Goal: Task Accomplishment & Management: Manage account settings

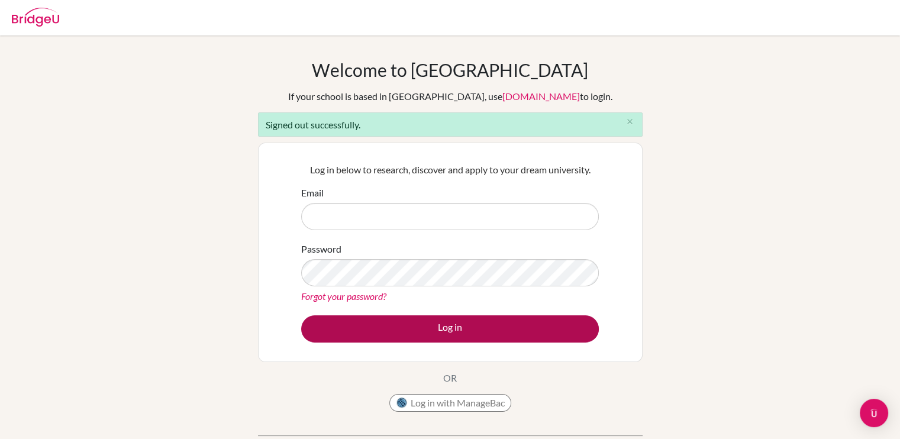
type input "[EMAIL_ADDRESS][DOMAIN_NAME]"
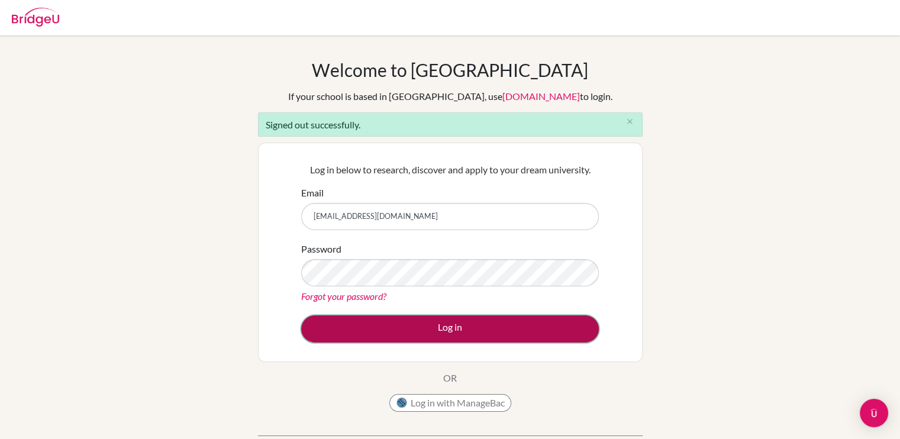
click at [366, 331] on button "Log in" at bounding box center [450, 328] width 298 height 27
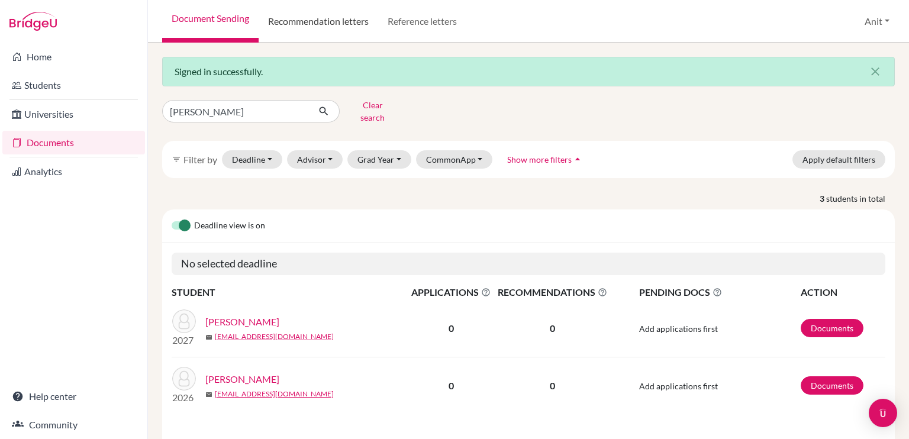
click at [322, 27] on link "Recommendation letters" at bounding box center [319, 21] width 120 height 43
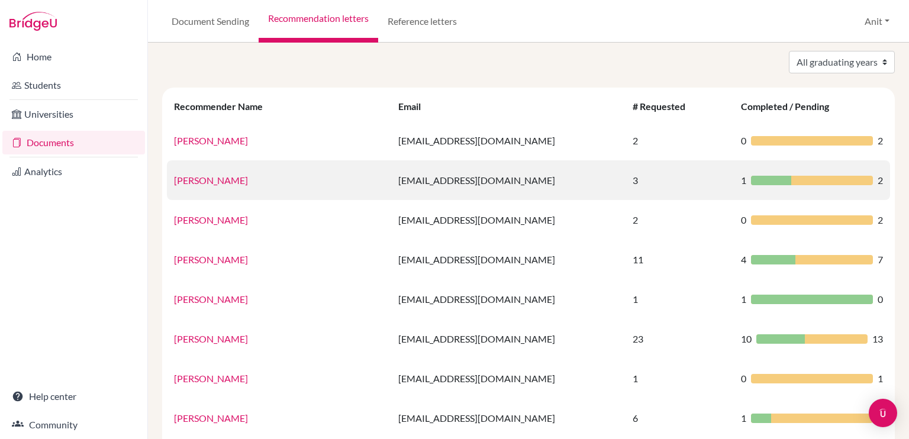
scroll to position [37, 0]
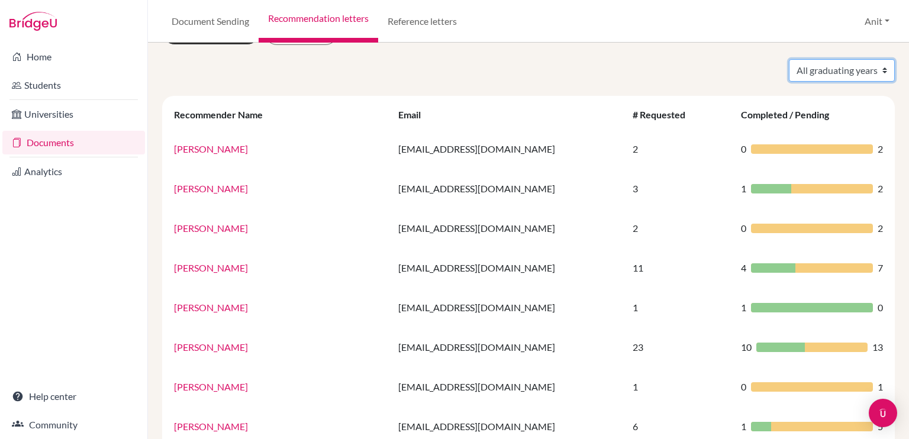
click at [825, 67] on select "All graduating years 2020 2021 2022 2023 2024 2025 2026 2027 2028" at bounding box center [842, 70] width 106 height 22
select select "2026"
click at [789, 59] on select "All graduating years 2020 2021 2022 2023 2024 2025 2026 2027 2028" at bounding box center [842, 70] width 106 height 22
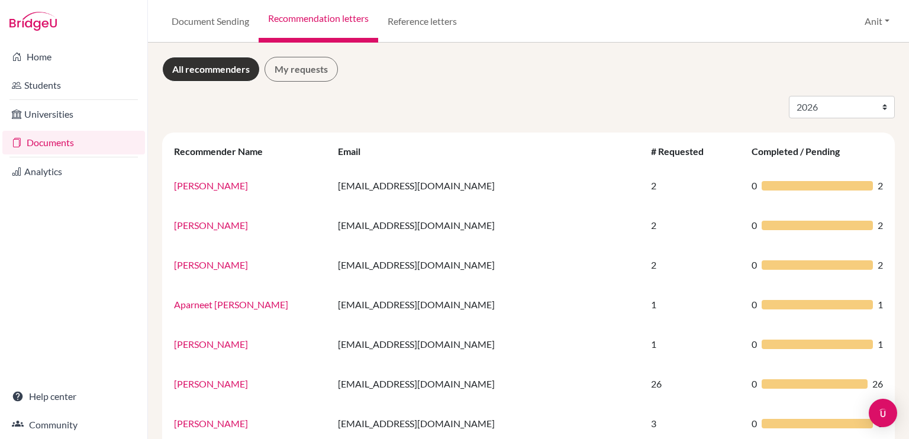
select select "2026"
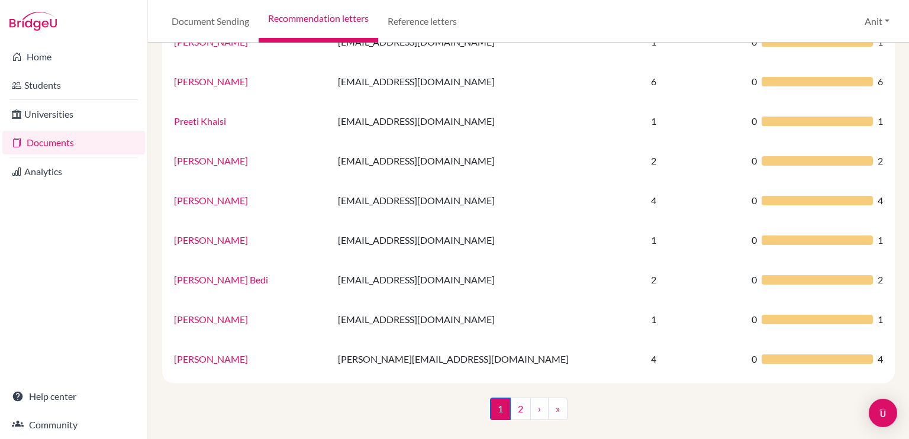
scroll to position [782, 0]
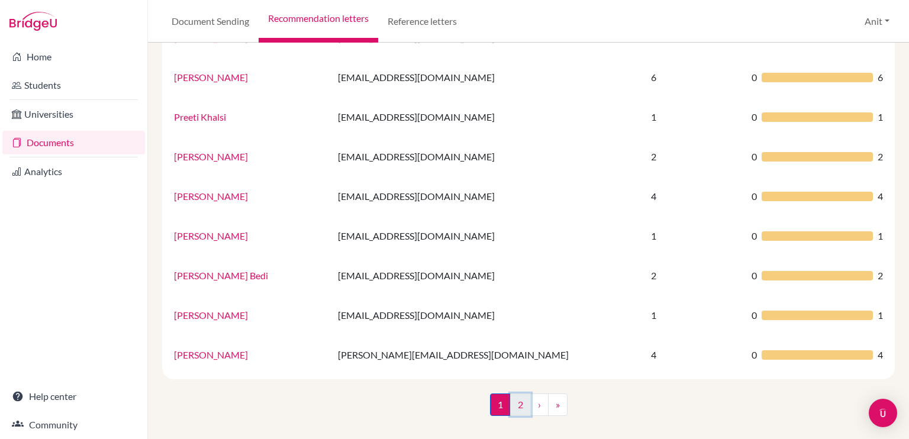
click at [517, 404] on link "2" at bounding box center [520, 404] width 21 height 22
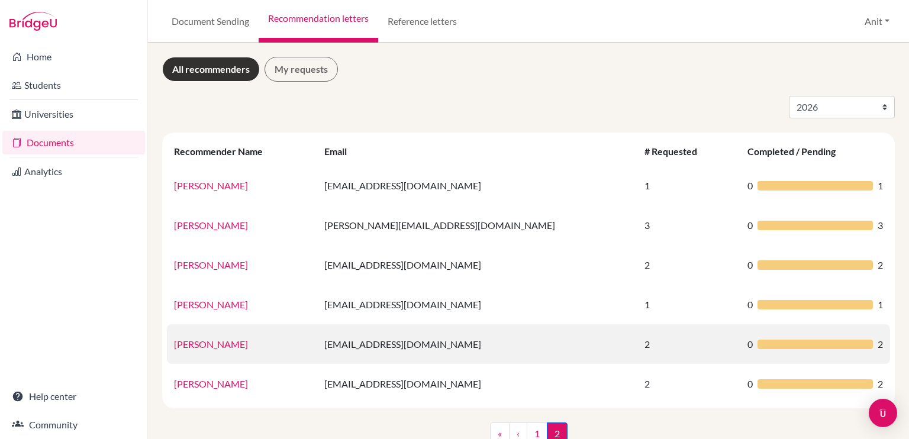
scroll to position [28, 0]
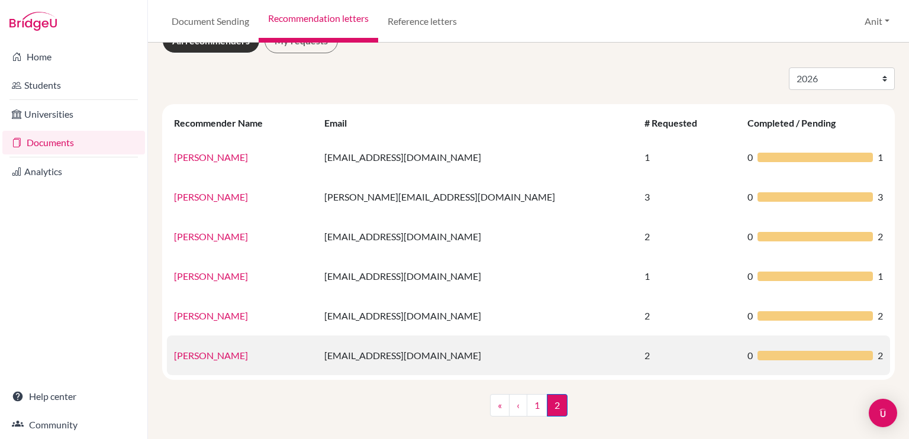
click at [211, 355] on link "Tulika Pushkarna" at bounding box center [211, 355] width 74 height 11
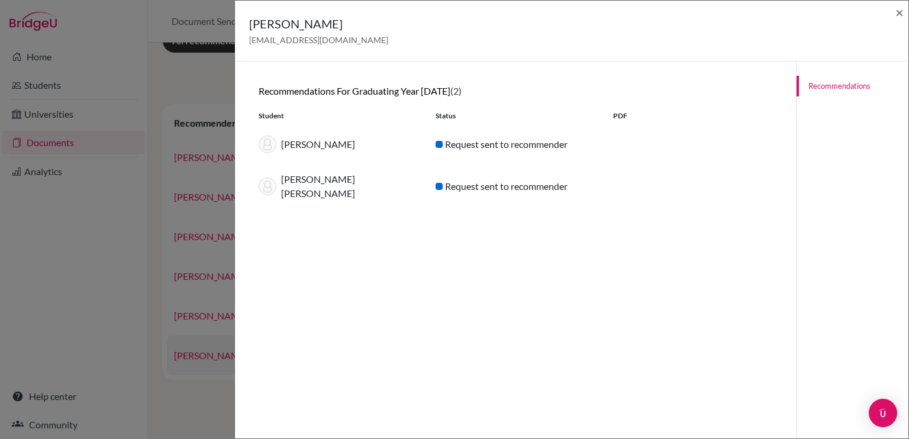
click at [211, 355] on div "Tulika Pushkarna tulikapushkarna@sfhs.in × Recommendations for graduating year …" at bounding box center [454, 219] width 909 height 439
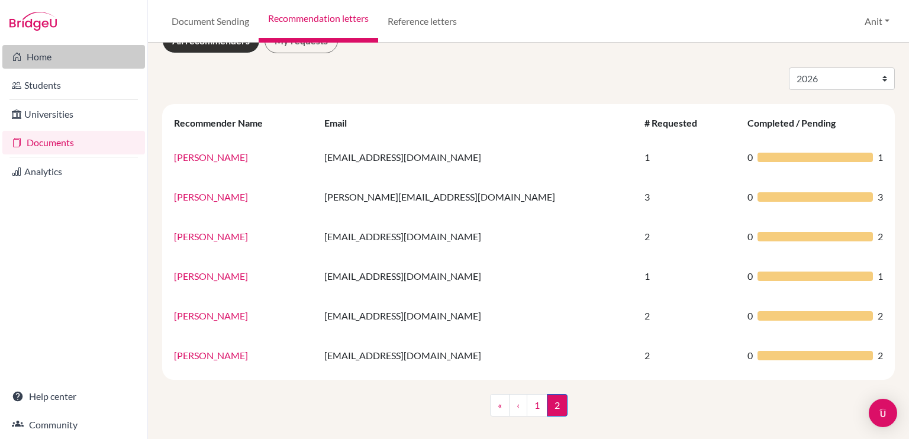
click at [36, 54] on link "Home" at bounding box center [73, 57] width 143 height 24
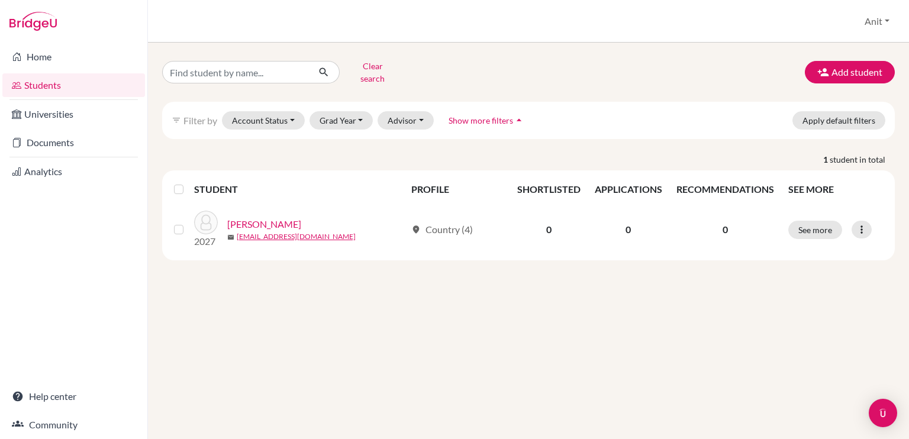
click at [247, 70] on input "Find student by name..." at bounding box center [235, 72] width 147 height 22
type input "gurkirat"
click button "submit" at bounding box center [323, 72] width 31 height 22
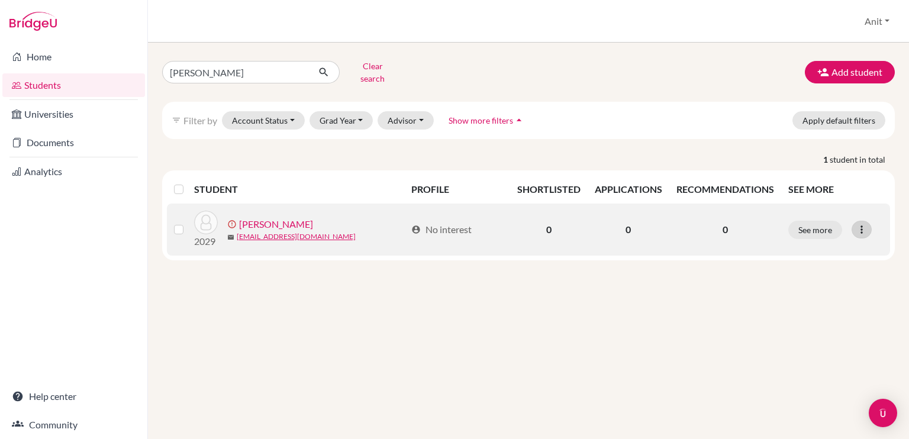
click at [859, 225] on icon at bounding box center [862, 230] width 12 height 12
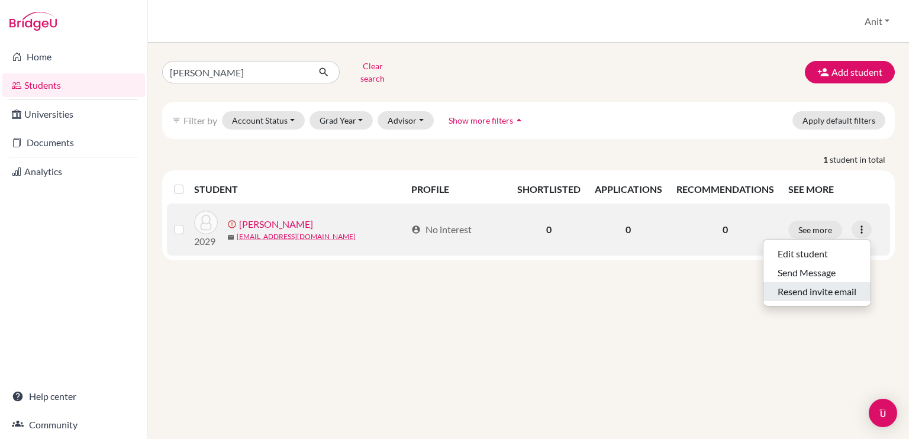
click at [812, 282] on button "Resend invite email" at bounding box center [816, 291] width 107 height 19
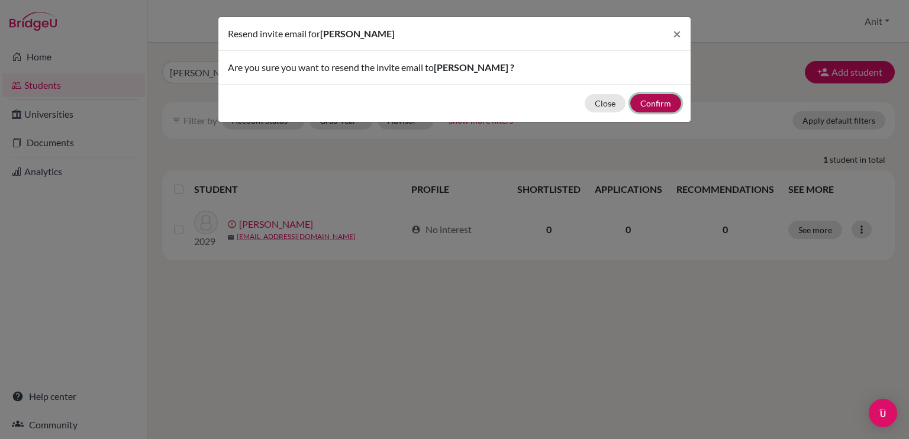
click at [663, 104] on button "Confirm" at bounding box center [655, 103] width 51 height 18
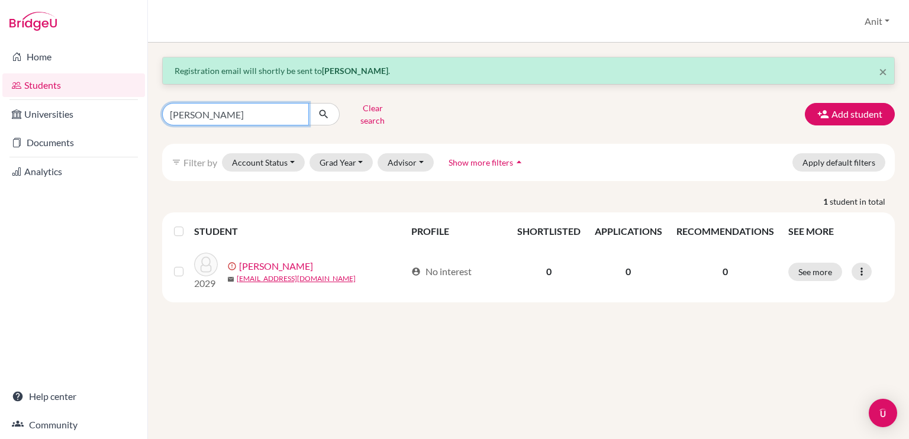
click at [296, 110] on input "gurkirat" at bounding box center [235, 114] width 147 height 22
click at [196, 109] on input "Find student by name..." at bounding box center [235, 114] width 147 height 22
type input "shivaansh"
click button "submit" at bounding box center [323, 114] width 31 height 22
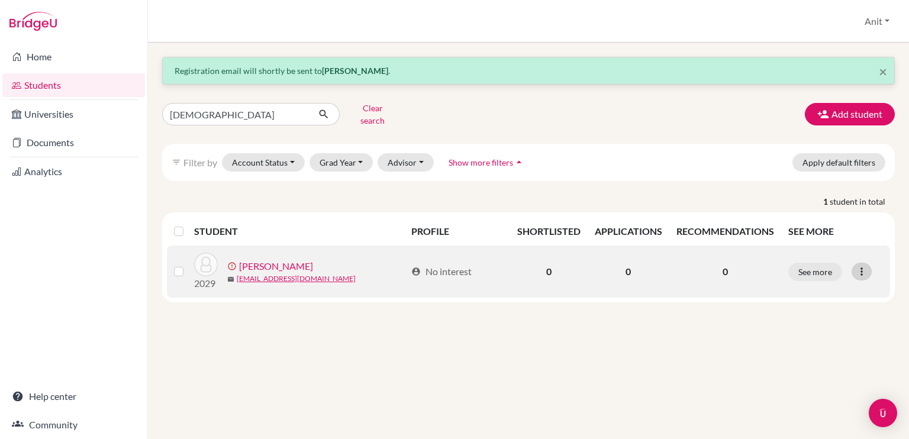
click at [861, 266] on icon at bounding box center [862, 272] width 12 height 12
click at [819, 324] on button "Resend invite email" at bounding box center [816, 333] width 107 height 19
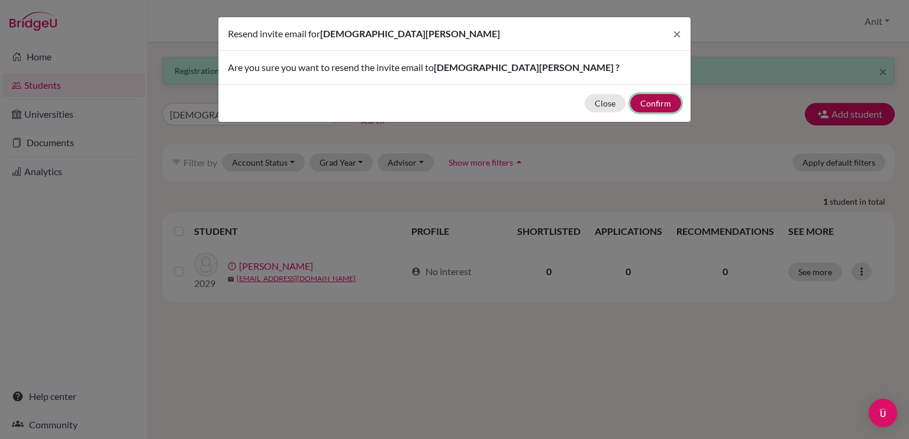
click at [666, 96] on button "Confirm" at bounding box center [655, 103] width 51 height 18
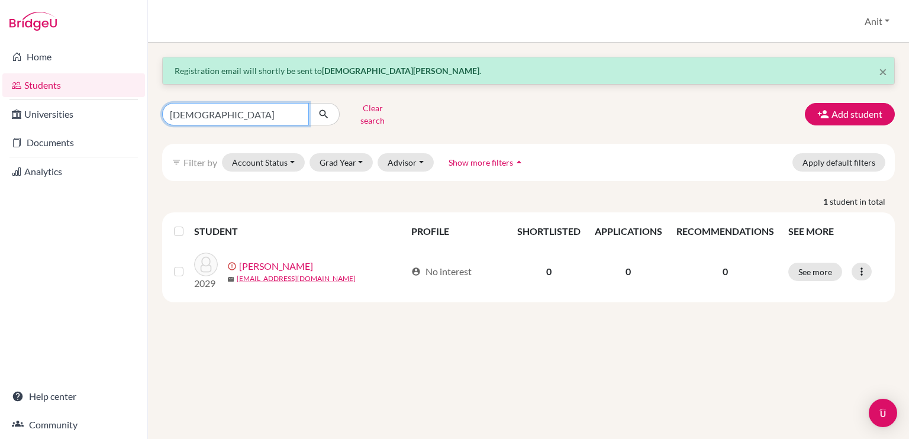
click at [294, 107] on input "shivaansh" at bounding box center [235, 114] width 147 height 22
click at [225, 104] on input "Find student by name..." at bounding box center [235, 114] width 147 height 22
type input "Sarah gupta"
click button "submit" at bounding box center [323, 114] width 31 height 22
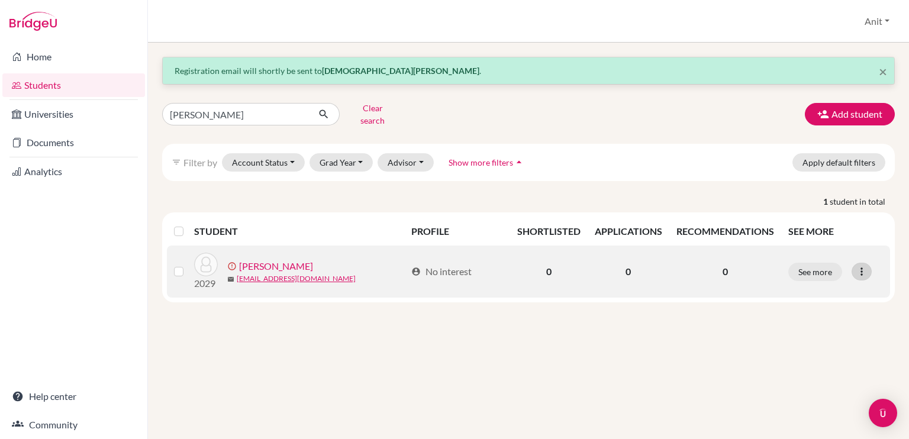
click at [856, 266] on icon at bounding box center [862, 272] width 12 height 12
click at [805, 308] on button "Send Message" at bounding box center [816, 314] width 107 height 19
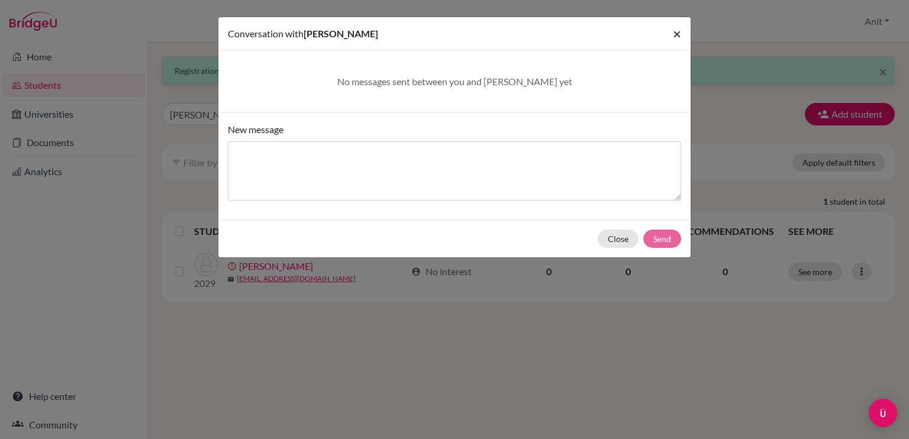
click at [679, 30] on span "×" at bounding box center [677, 33] width 8 height 17
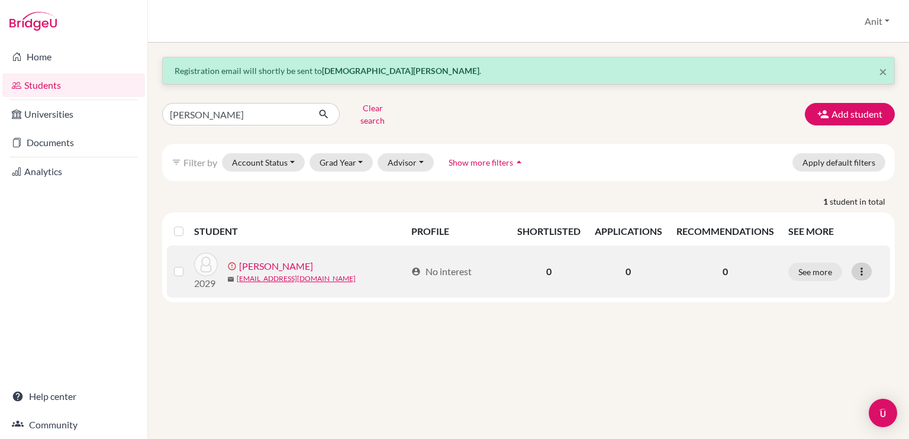
click at [858, 266] on icon at bounding box center [862, 272] width 12 height 12
click at [828, 324] on button "Resend invite email" at bounding box center [816, 333] width 107 height 19
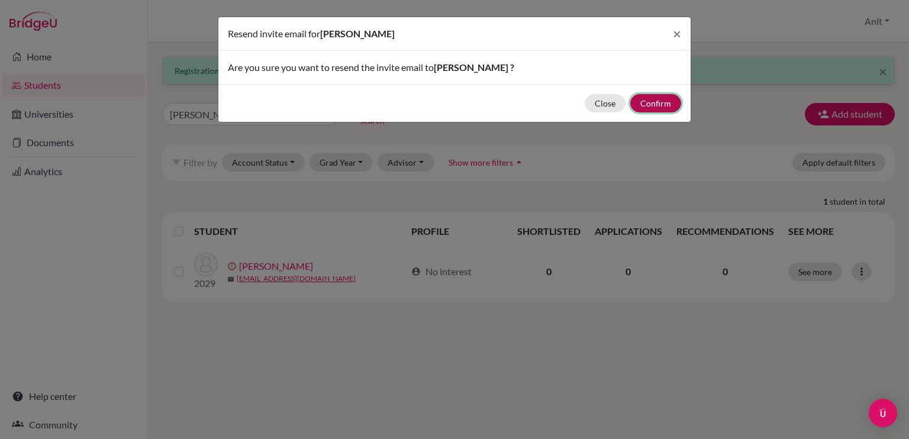
click at [663, 105] on button "Confirm" at bounding box center [655, 103] width 51 height 18
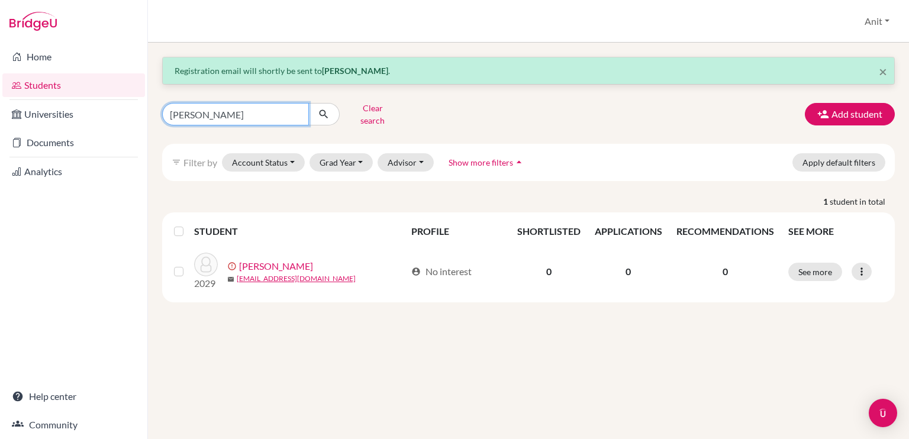
click at [297, 108] on input "Sarah gupta" at bounding box center [235, 114] width 147 height 22
type input "aziz"
click button "submit" at bounding box center [323, 114] width 31 height 22
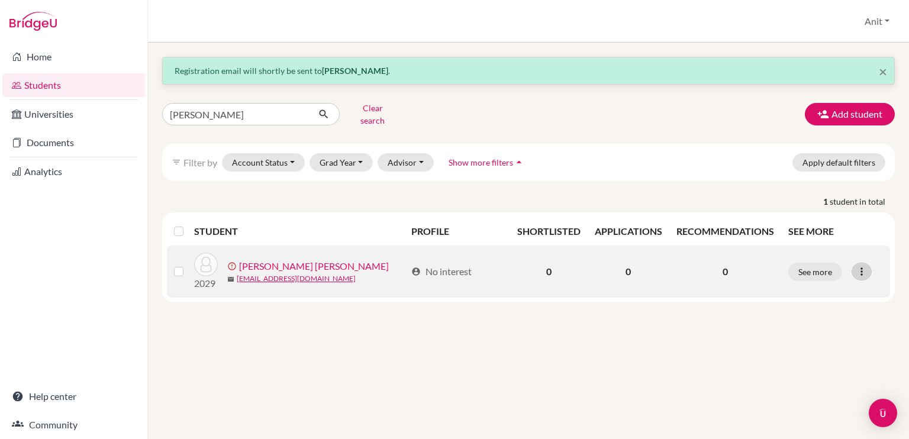
click at [866, 266] on icon at bounding box center [862, 272] width 12 height 12
click at [817, 325] on button "Resend invite email" at bounding box center [816, 333] width 107 height 19
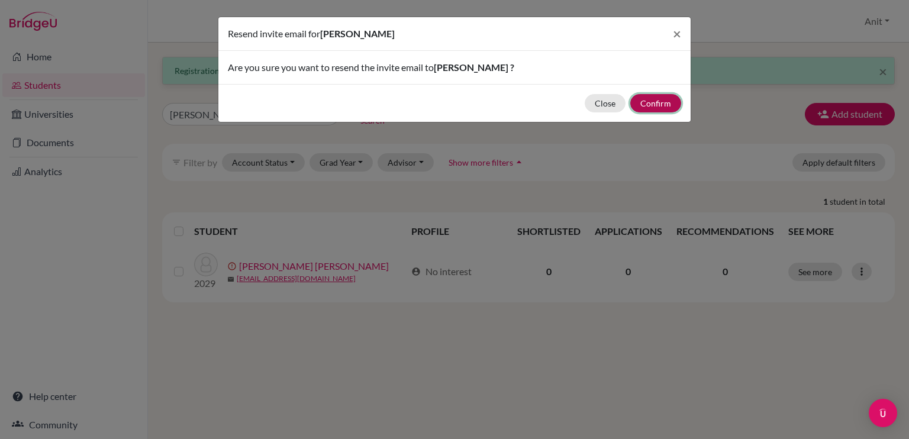
click at [648, 107] on button "Confirm" at bounding box center [655, 103] width 51 height 18
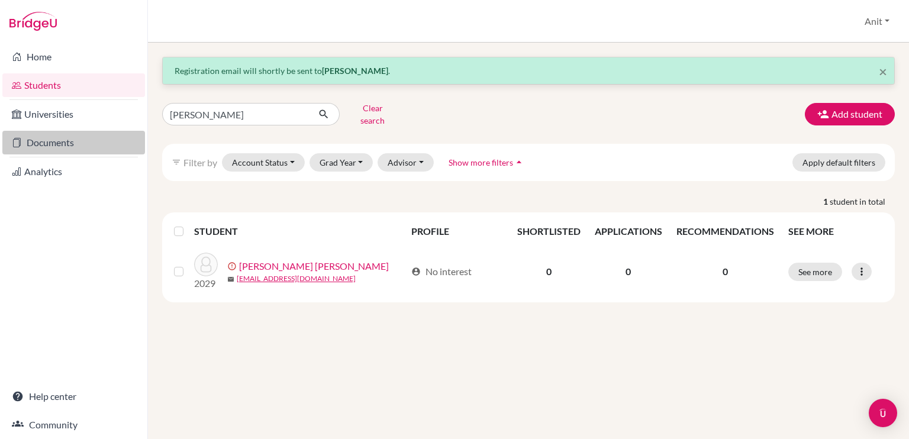
click at [68, 151] on link "Documents" at bounding box center [73, 143] width 143 height 24
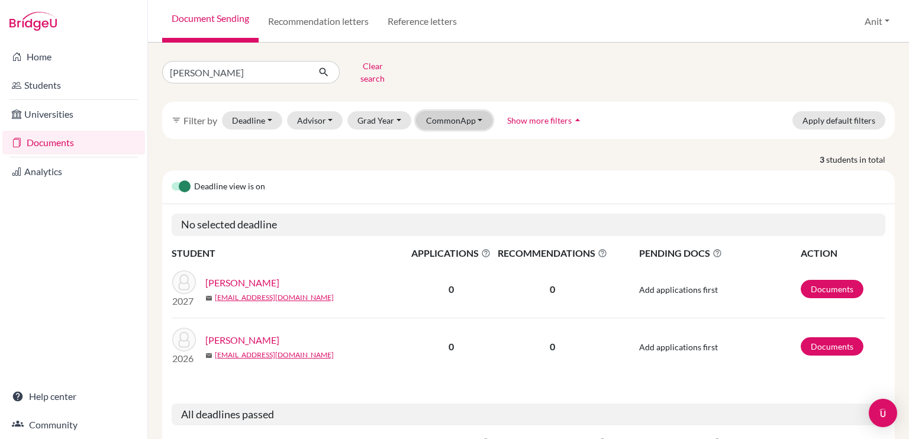
click at [464, 111] on button "CommonApp" at bounding box center [454, 120] width 77 height 18
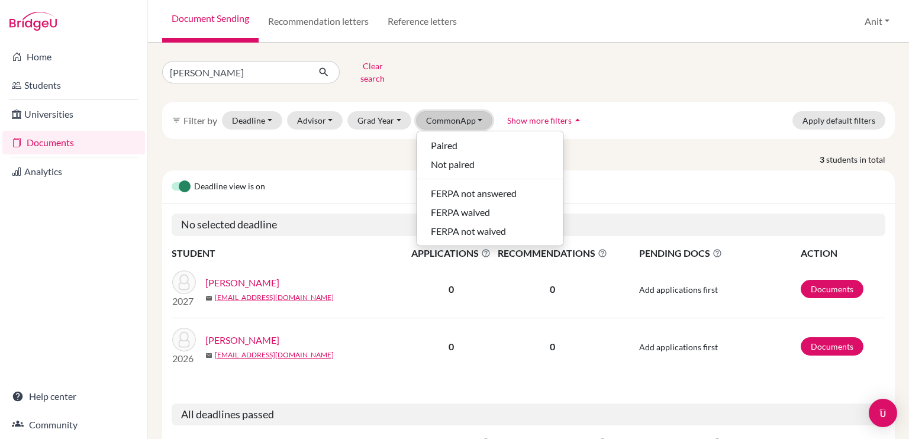
click at [464, 111] on button "CommonApp" at bounding box center [454, 120] width 77 height 18
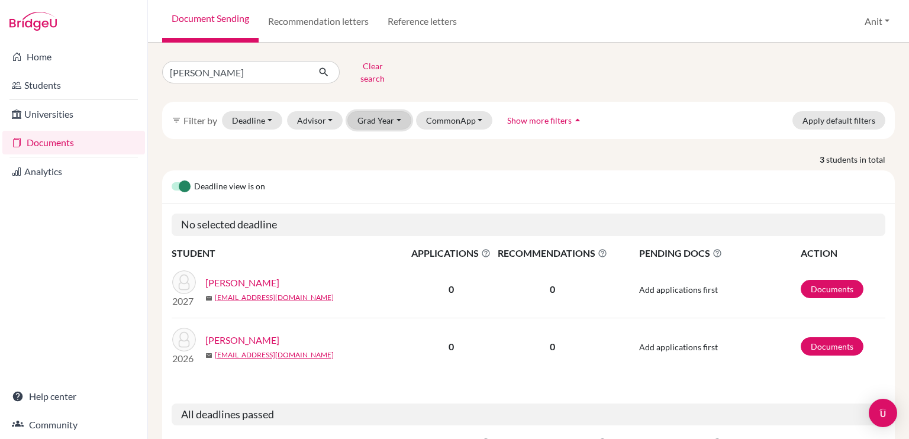
click at [382, 111] on button "Grad Year" at bounding box center [379, 120] width 64 height 18
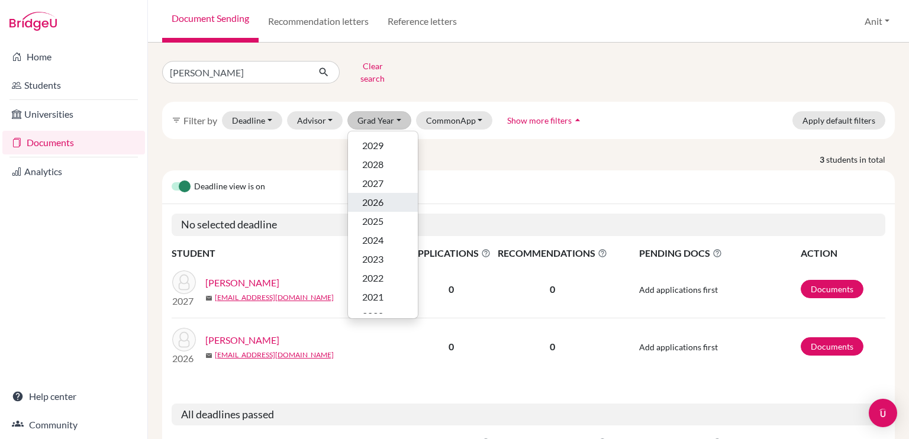
click at [376, 195] on span "2026" at bounding box center [372, 202] width 21 height 14
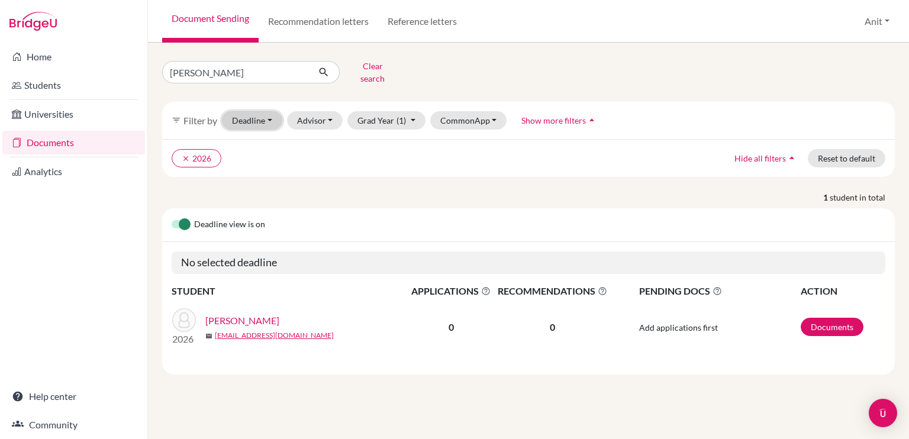
click at [266, 111] on button "Deadline - Select a date range Or double click for a single date selection Toda…" at bounding box center [252, 120] width 60 height 18
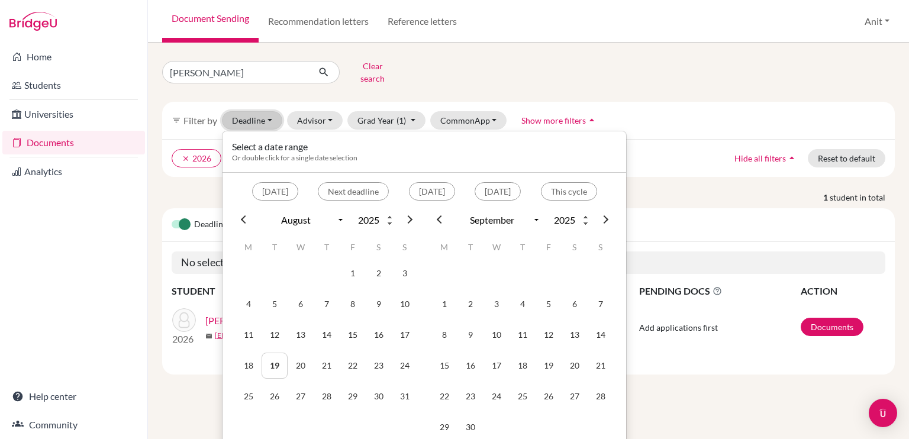
click at [266, 111] on button "Deadline - Select a date range Or double click for a single date selection Toda…" at bounding box center [252, 120] width 60 height 18
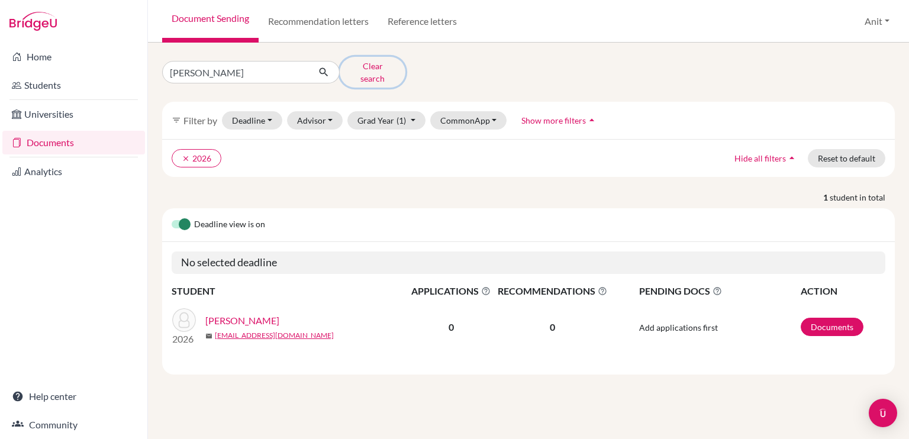
click at [368, 74] on button "Clear search" at bounding box center [373, 72] width 66 height 31
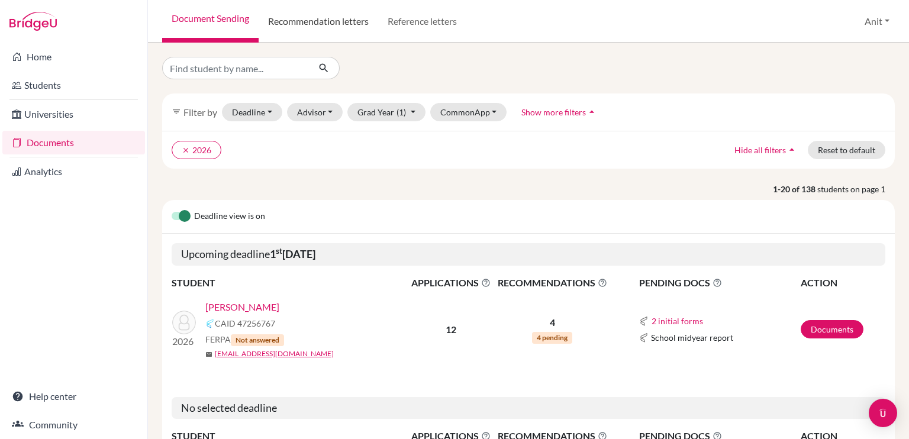
click at [322, 20] on link "Recommendation letters" at bounding box center [319, 21] width 120 height 43
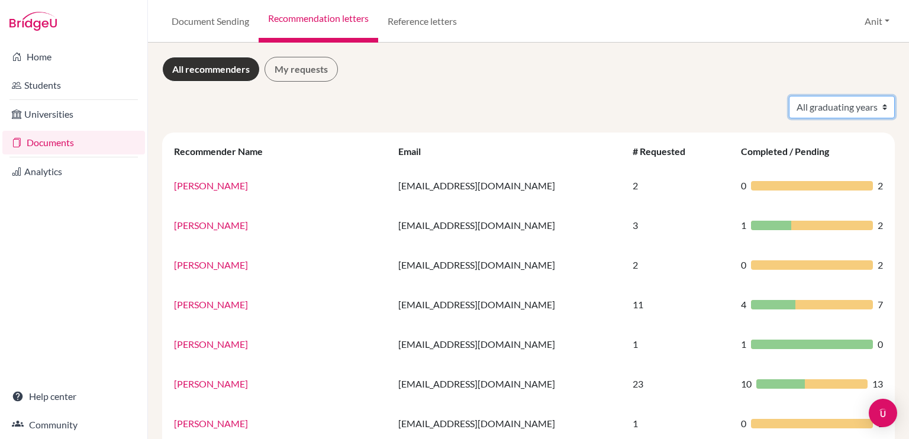
click at [823, 108] on select "All graduating years 2020 2021 2022 2023 2024 2025 2026 2027 2028" at bounding box center [842, 107] width 106 height 22
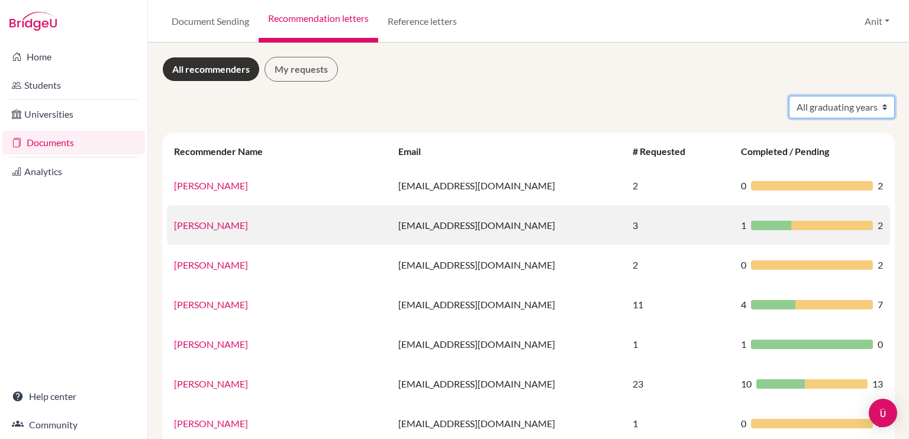
select select "2026"
click at [789, 96] on select "All graduating years 2020 2021 2022 2023 2024 2025 2026 2027 2028" at bounding box center [842, 107] width 106 height 22
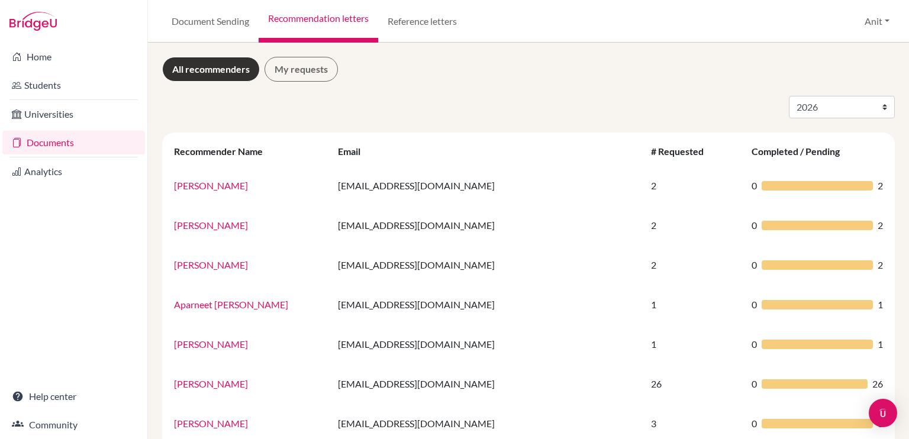
select select "2026"
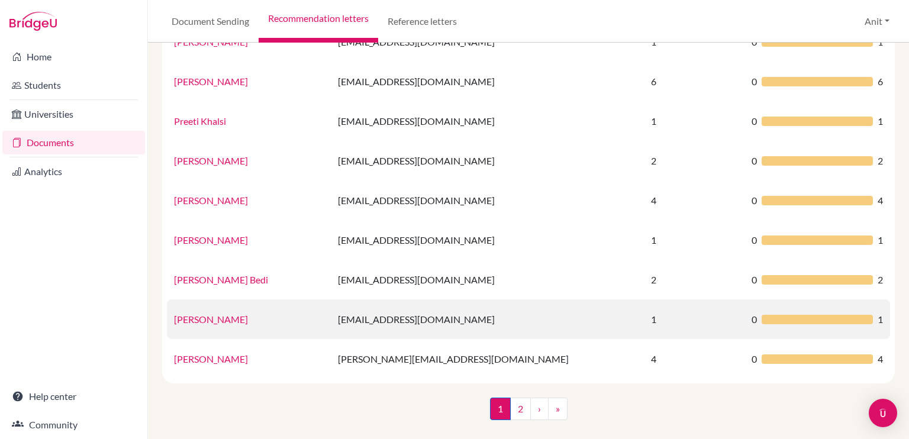
scroll to position [782, 0]
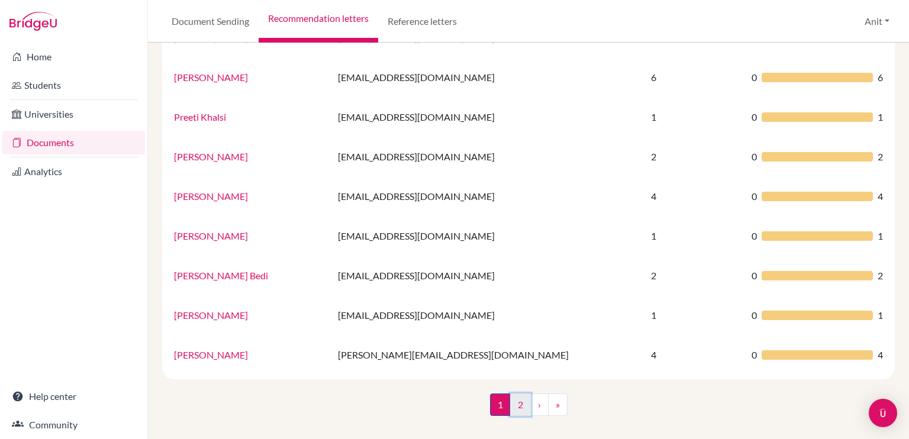
click at [516, 396] on link "2" at bounding box center [520, 404] width 21 height 22
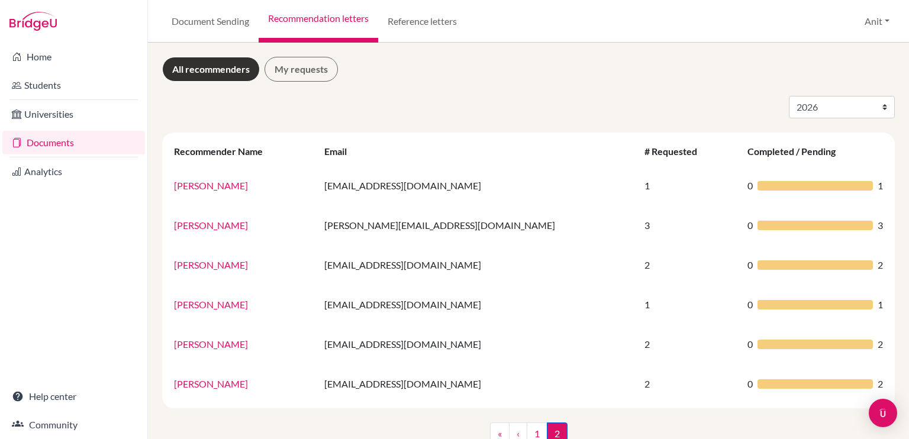
scroll to position [28, 0]
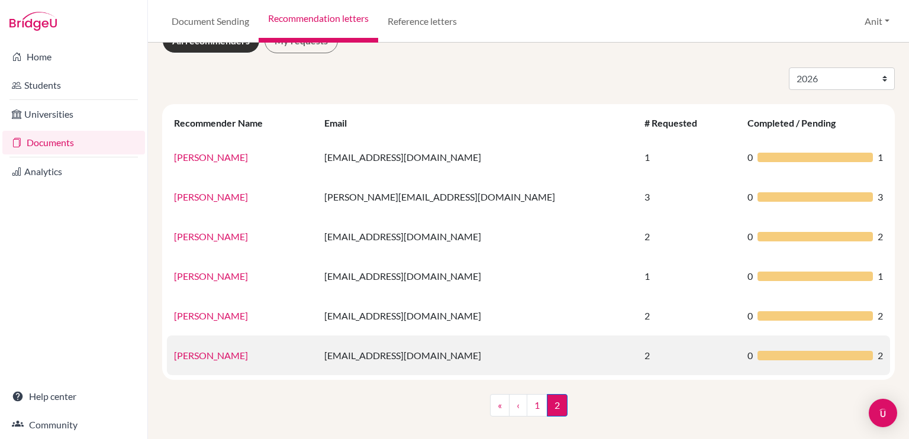
click at [224, 353] on link "[PERSON_NAME]" at bounding box center [211, 355] width 74 height 11
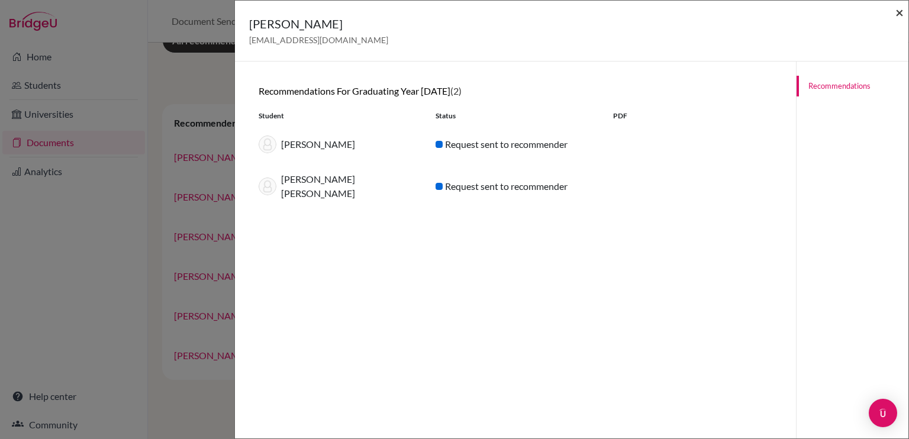
click at [898, 19] on span "×" at bounding box center [899, 12] width 8 height 17
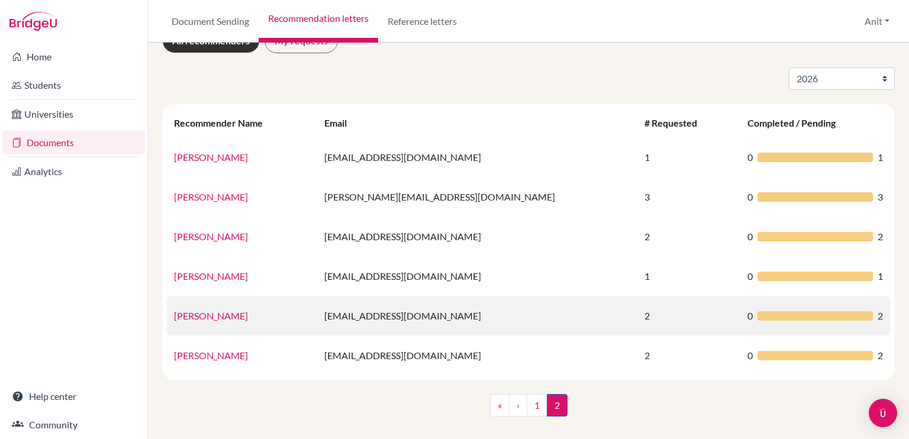
click at [191, 316] on link "[PERSON_NAME]" at bounding box center [211, 315] width 74 height 11
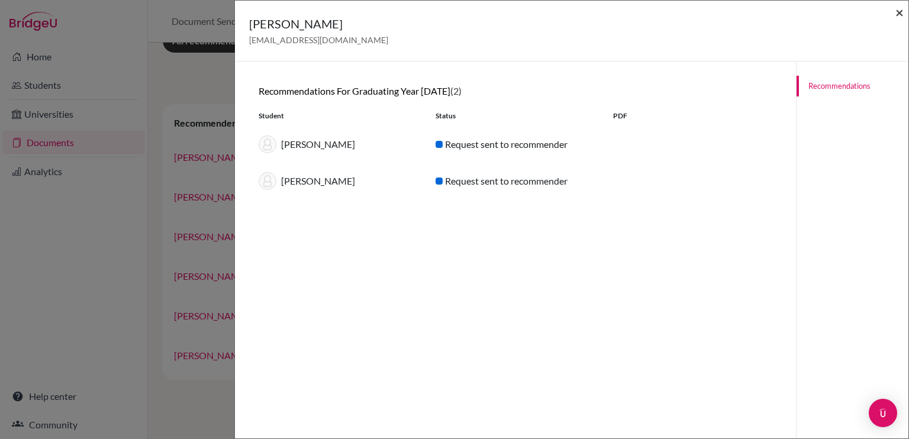
click at [902, 14] on span "×" at bounding box center [899, 12] width 8 height 17
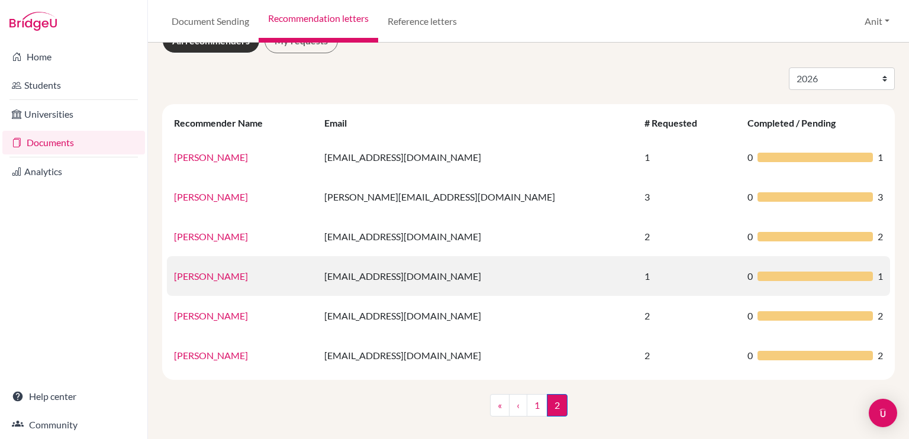
click at [204, 276] on link "[PERSON_NAME]" at bounding box center [211, 275] width 74 height 11
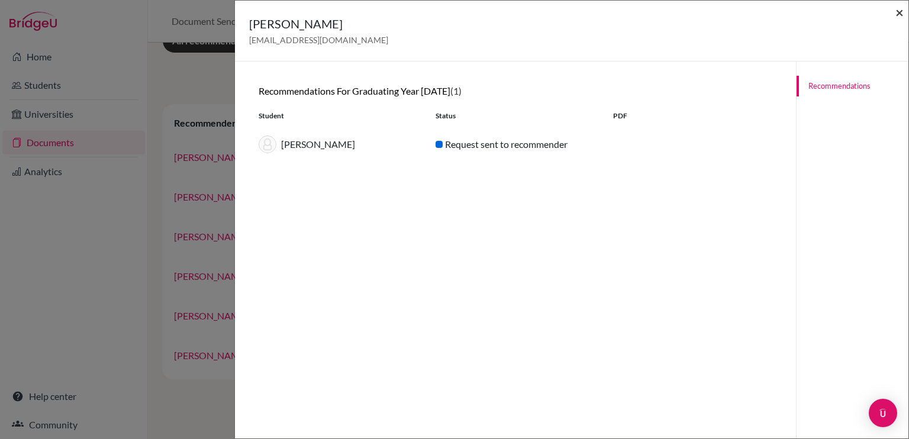
click at [898, 16] on span "×" at bounding box center [899, 12] width 8 height 17
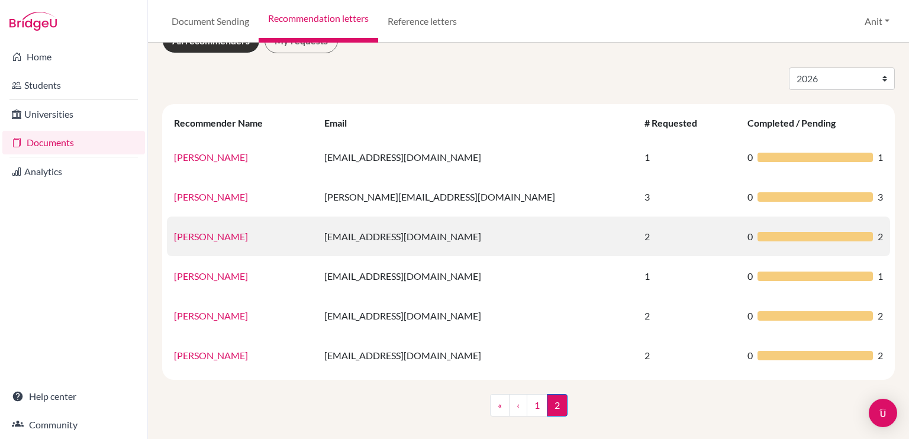
click at [212, 237] on link "[PERSON_NAME]" at bounding box center [211, 236] width 74 height 11
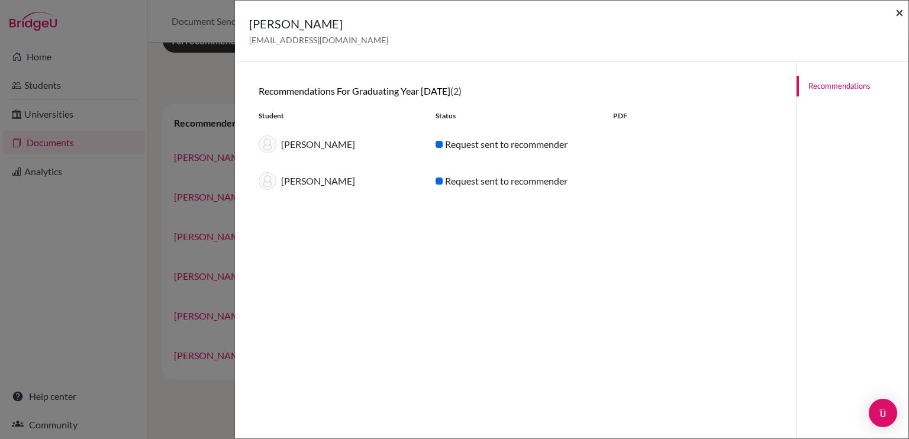
click at [898, 13] on span "×" at bounding box center [899, 12] width 8 height 17
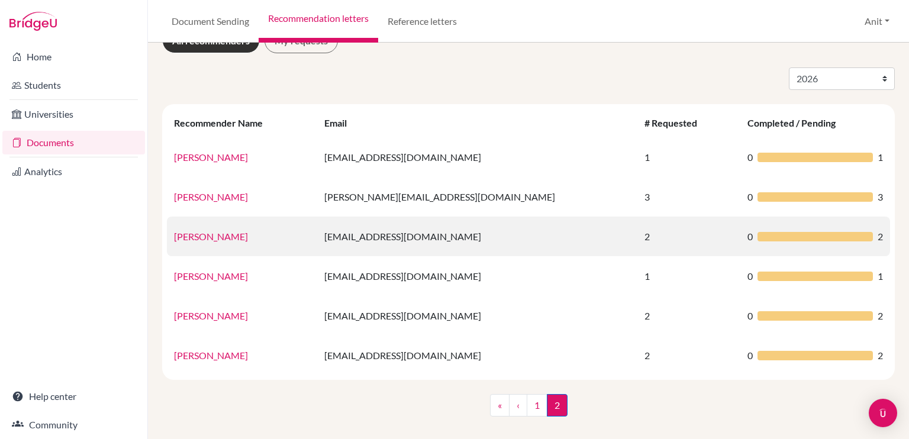
click at [231, 239] on link "[PERSON_NAME]" at bounding box center [211, 236] width 74 height 11
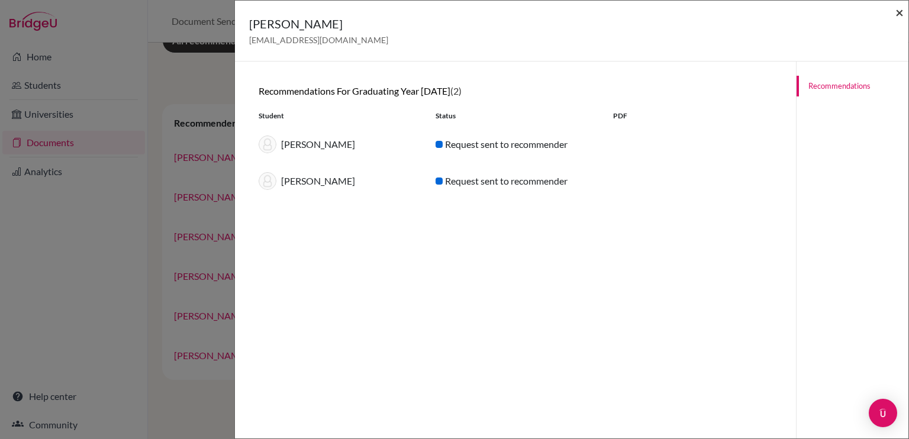
click at [899, 12] on span "×" at bounding box center [899, 12] width 8 height 17
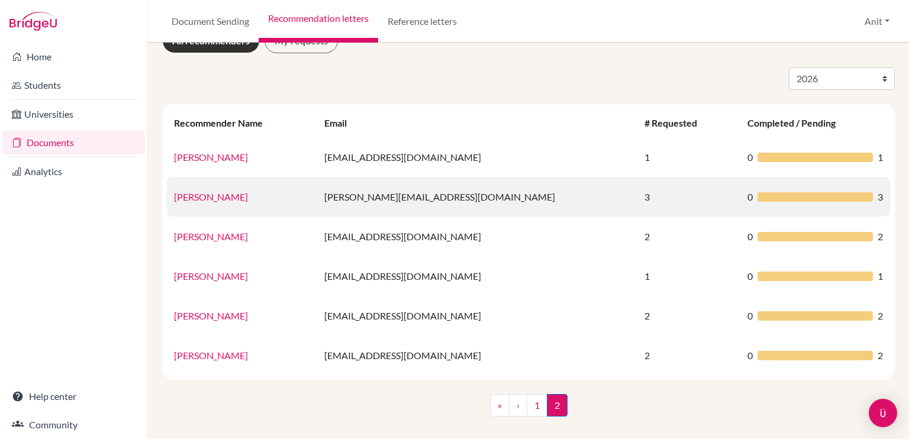
click at [217, 191] on link "[PERSON_NAME]" at bounding box center [211, 196] width 74 height 11
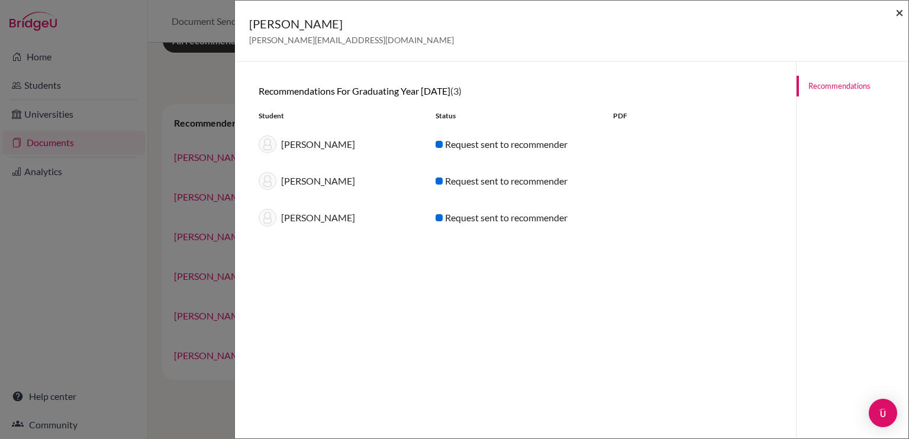
click at [899, 17] on span "×" at bounding box center [899, 12] width 8 height 17
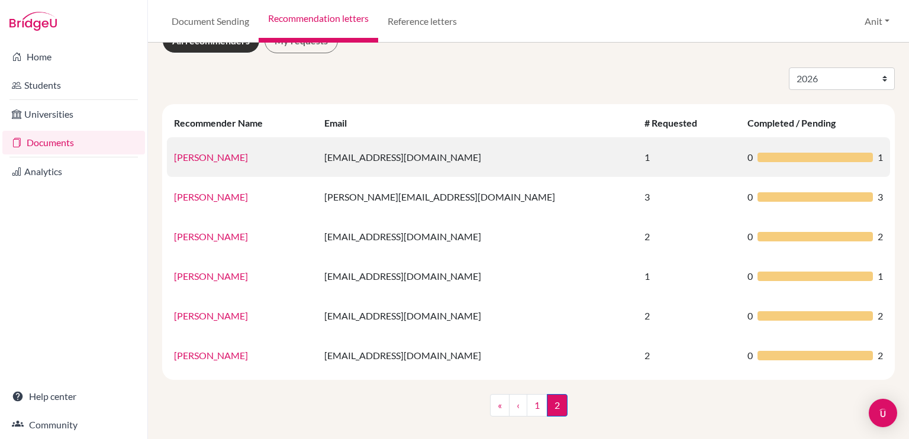
click at [206, 156] on link "[PERSON_NAME]" at bounding box center [211, 156] width 74 height 11
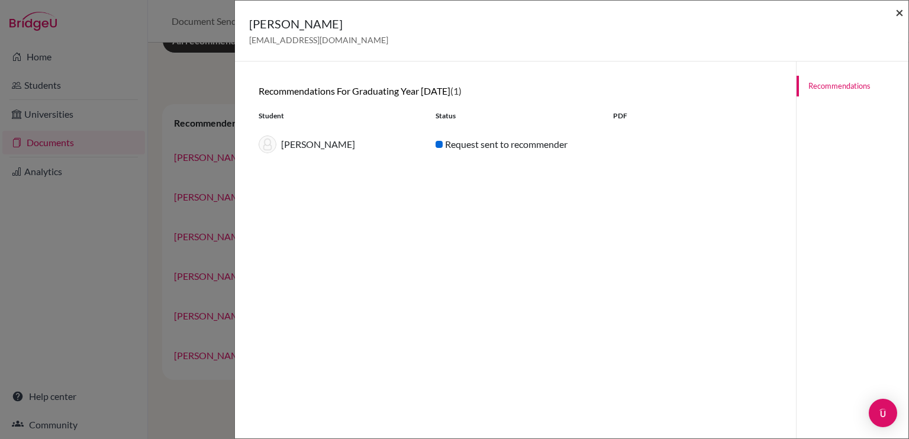
click at [896, 18] on span "×" at bounding box center [899, 12] width 8 height 17
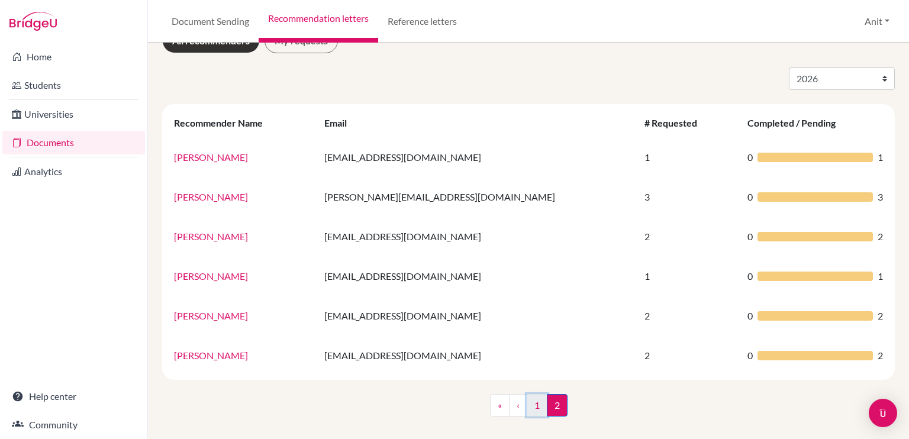
click at [527, 404] on link "1" at bounding box center [537, 405] width 21 height 22
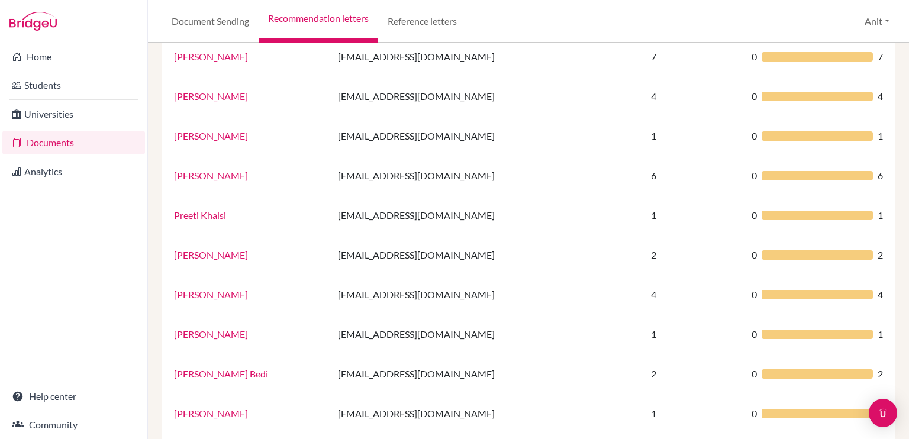
scroll to position [782, 0]
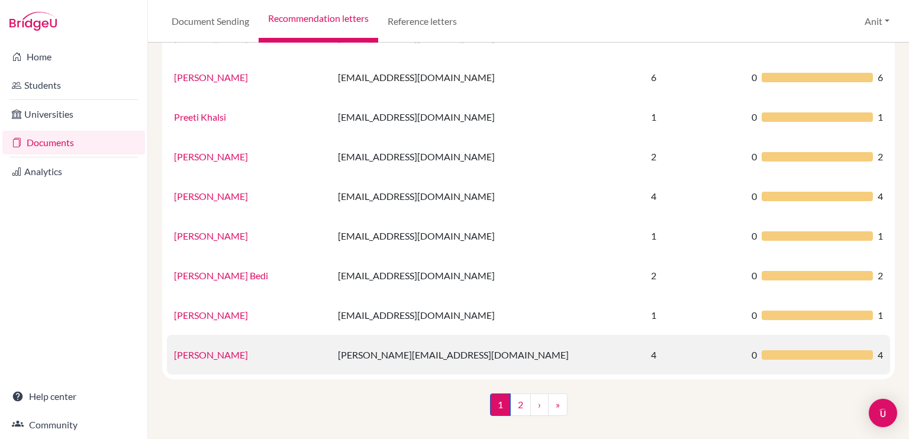
click at [212, 359] on link "[PERSON_NAME]" at bounding box center [211, 354] width 74 height 11
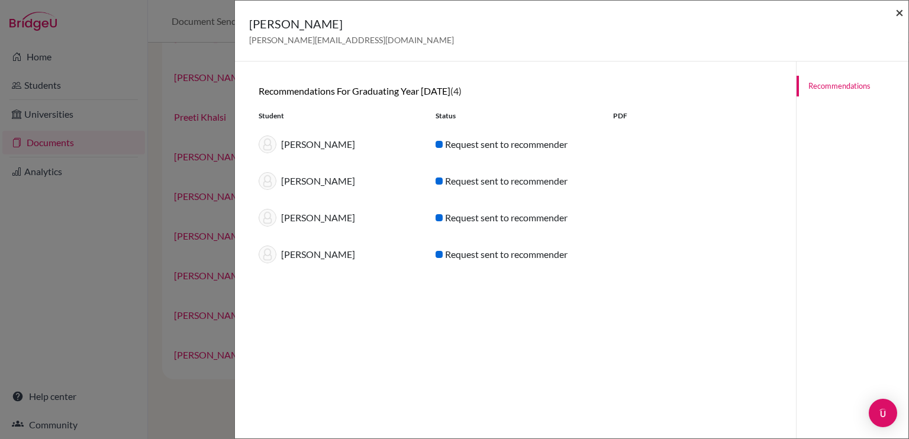
click at [899, 17] on span "×" at bounding box center [899, 12] width 8 height 17
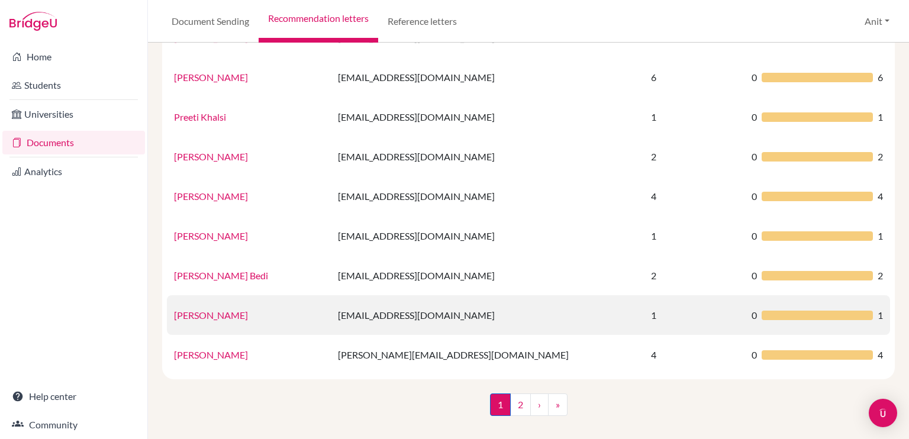
click at [198, 315] on link "[PERSON_NAME]" at bounding box center [211, 314] width 74 height 11
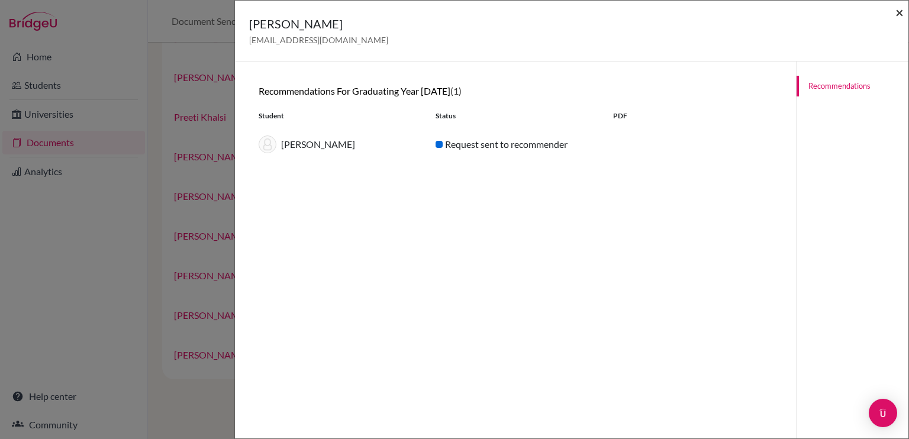
click at [900, 12] on span "×" at bounding box center [899, 12] width 8 height 17
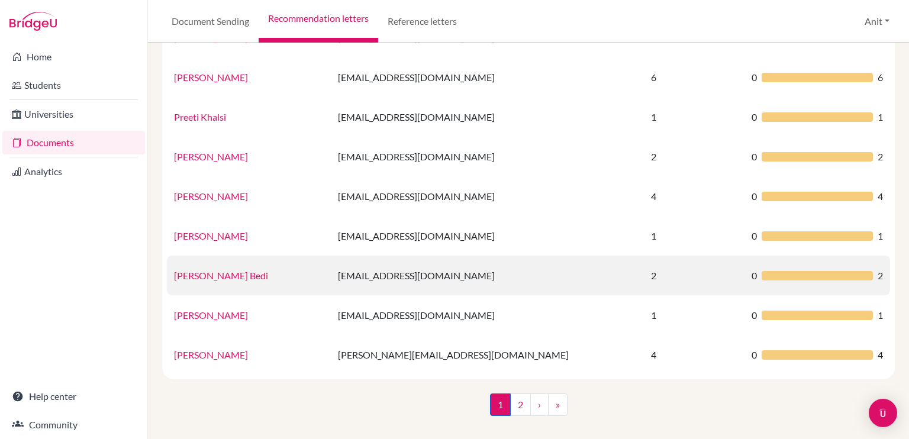
click at [206, 280] on link "[PERSON_NAME] Bedi" at bounding box center [221, 275] width 94 height 11
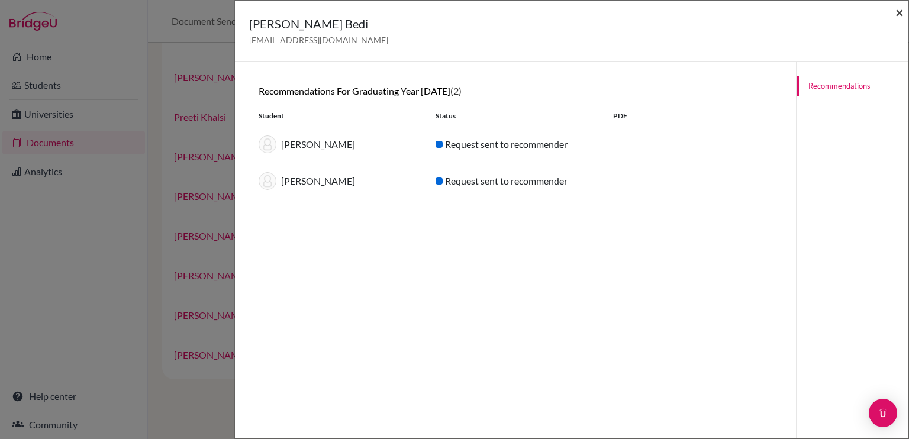
click at [899, 10] on span "×" at bounding box center [899, 12] width 8 height 17
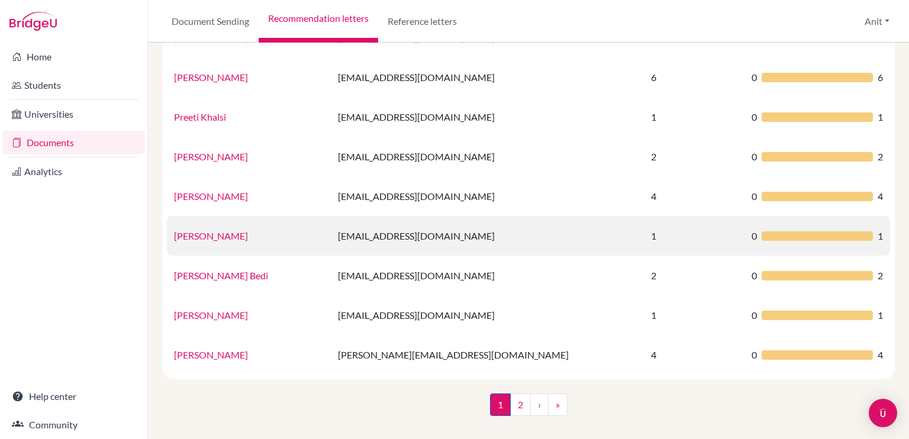
click at [215, 238] on link "[PERSON_NAME]" at bounding box center [211, 235] width 74 height 11
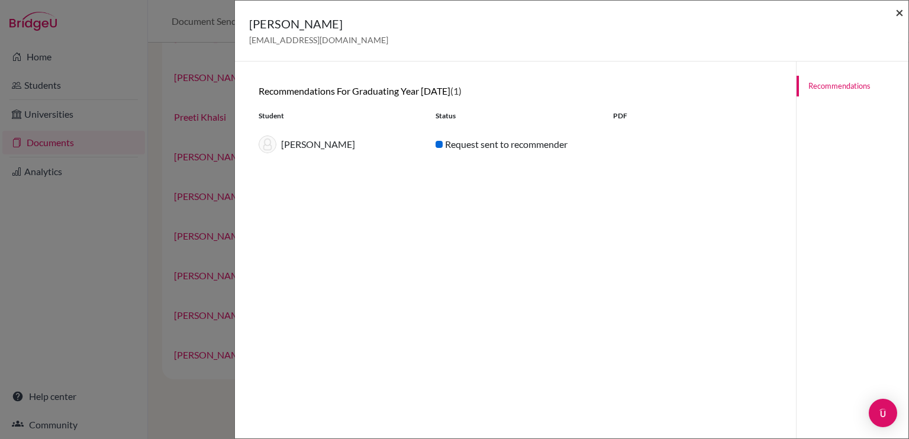
click at [897, 11] on span "×" at bounding box center [899, 12] width 8 height 17
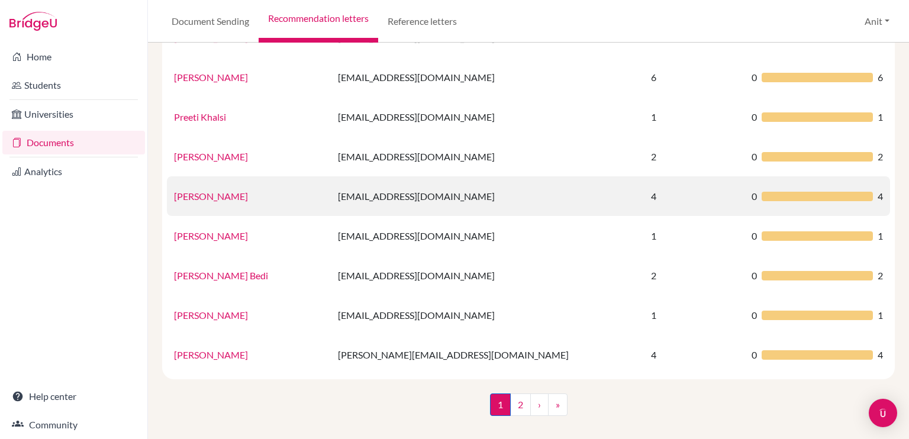
click at [204, 199] on link "[PERSON_NAME]" at bounding box center [211, 196] width 74 height 11
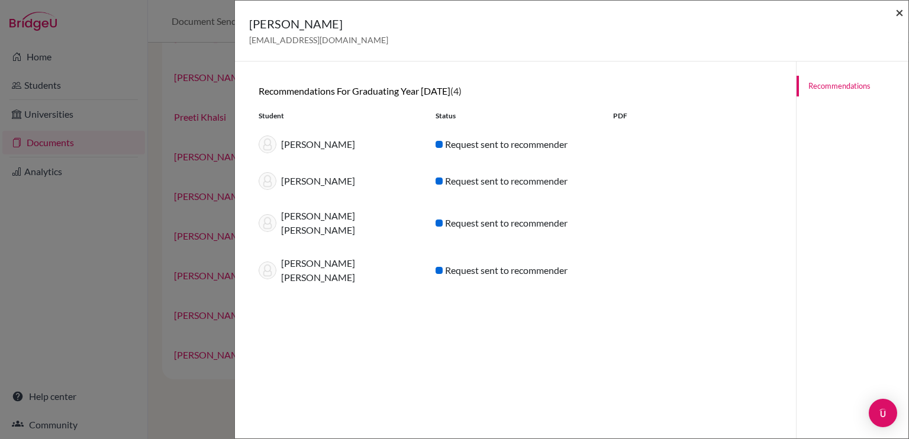
click at [899, 18] on span "×" at bounding box center [899, 12] width 8 height 17
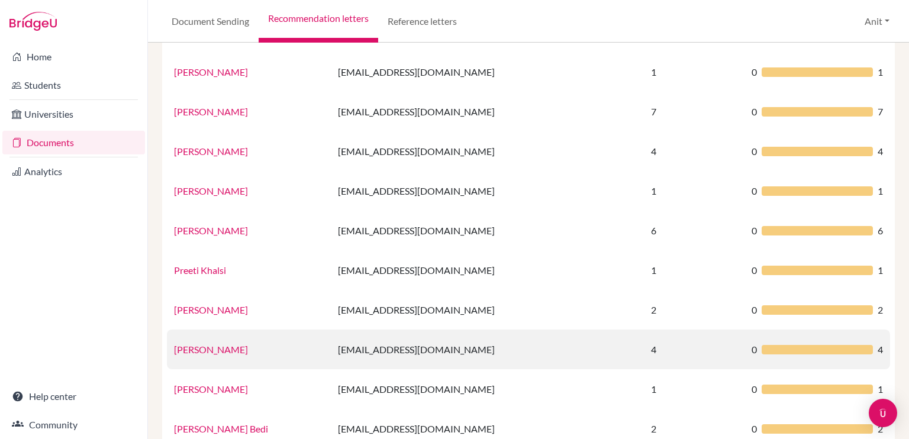
scroll to position [625, 0]
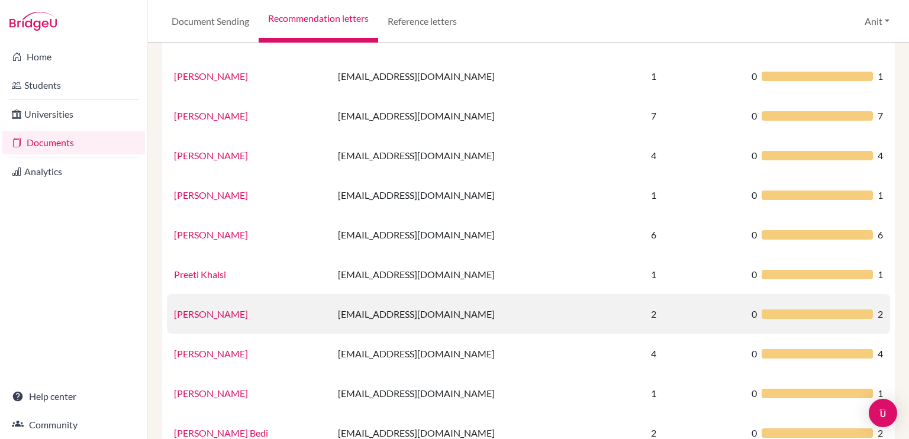
click at [202, 314] on link "[PERSON_NAME]" at bounding box center [211, 313] width 74 height 11
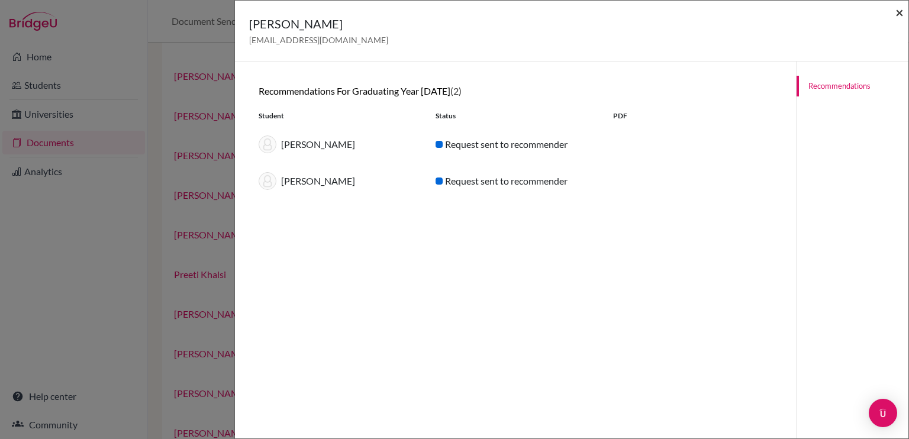
click at [897, 14] on span "×" at bounding box center [899, 12] width 8 height 17
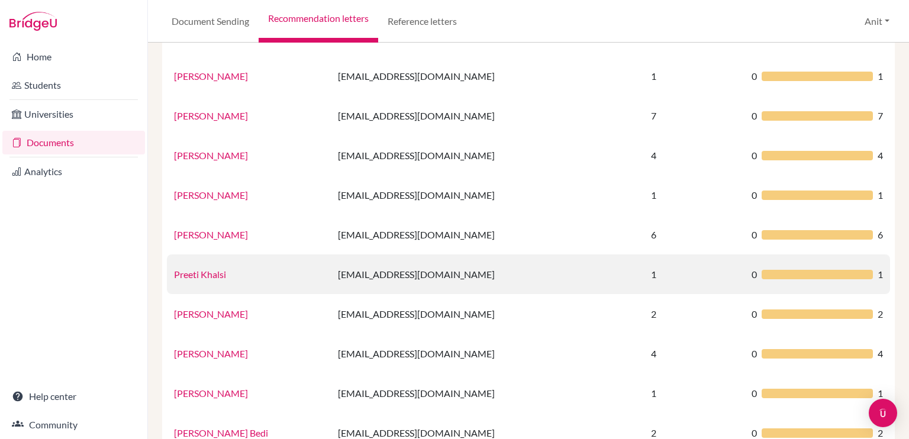
click at [202, 278] on link "Preeti Khalsi" at bounding box center [200, 274] width 52 height 11
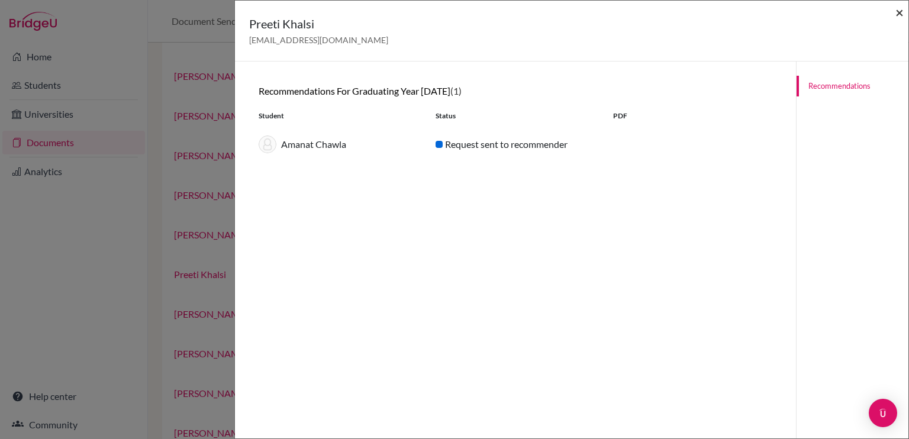
click at [898, 18] on span "×" at bounding box center [899, 12] width 8 height 17
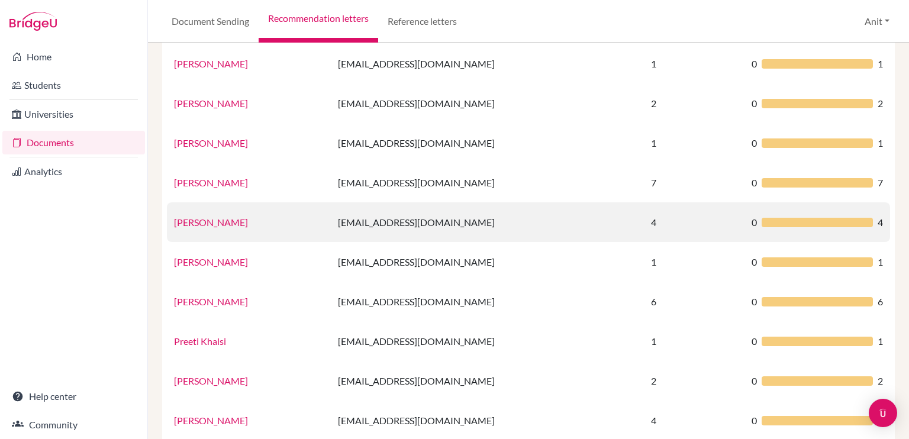
scroll to position [557, 0]
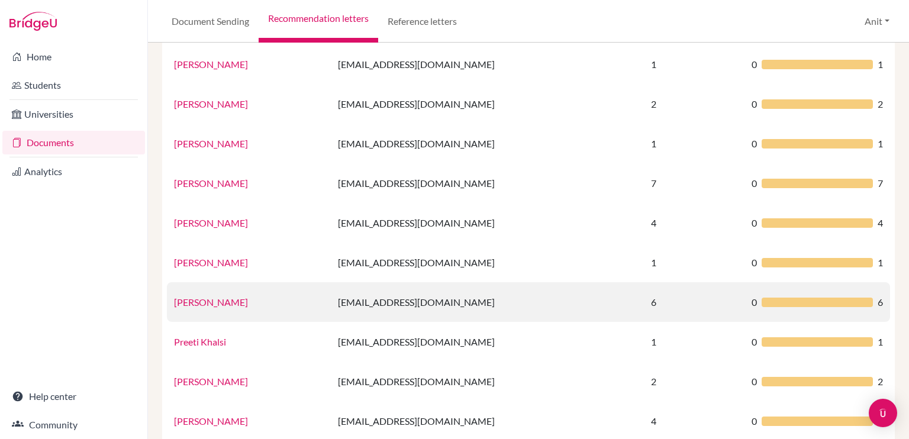
click at [189, 301] on link "[PERSON_NAME]" at bounding box center [211, 301] width 74 height 11
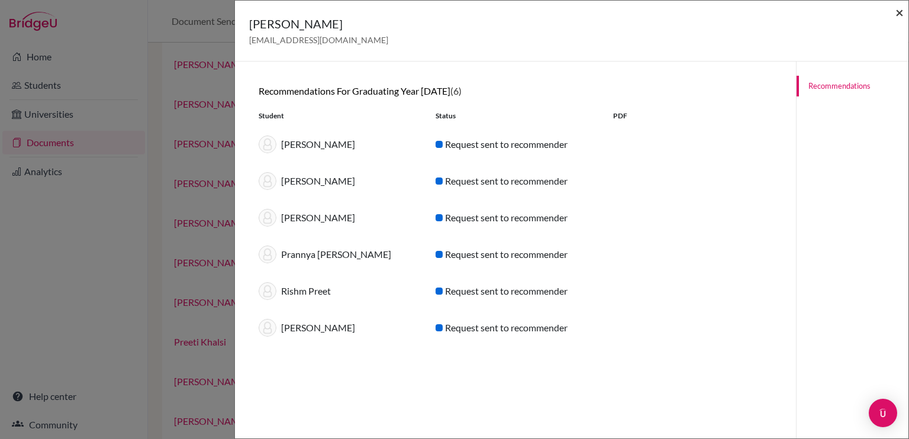
click at [899, 10] on span "×" at bounding box center [899, 12] width 8 height 17
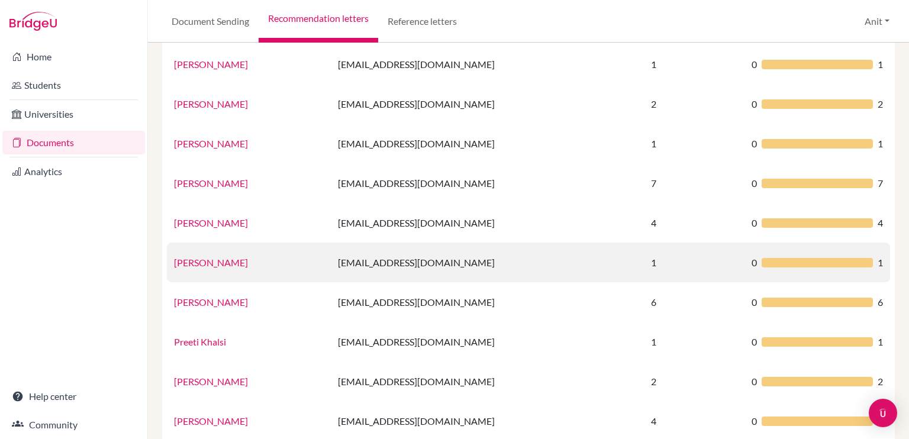
click at [202, 258] on link "[PERSON_NAME]" at bounding box center [211, 262] width 74 height 11
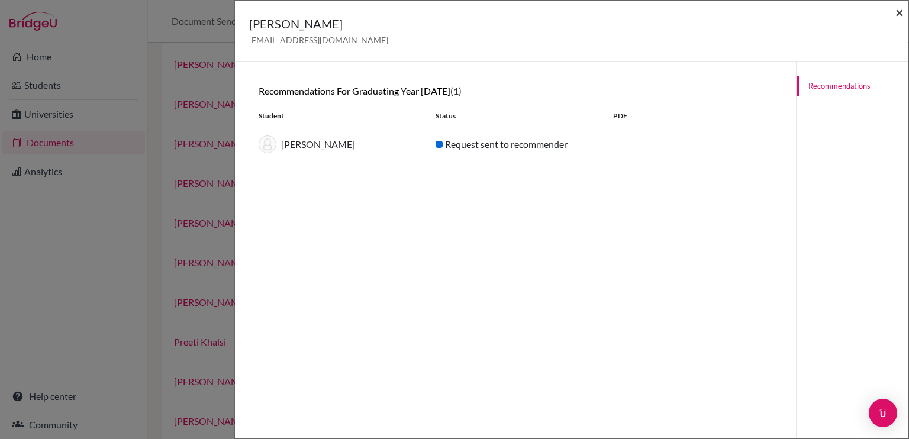
click at [897, 14] on span "×" at bounding box center [899, 12] width 8 height 17
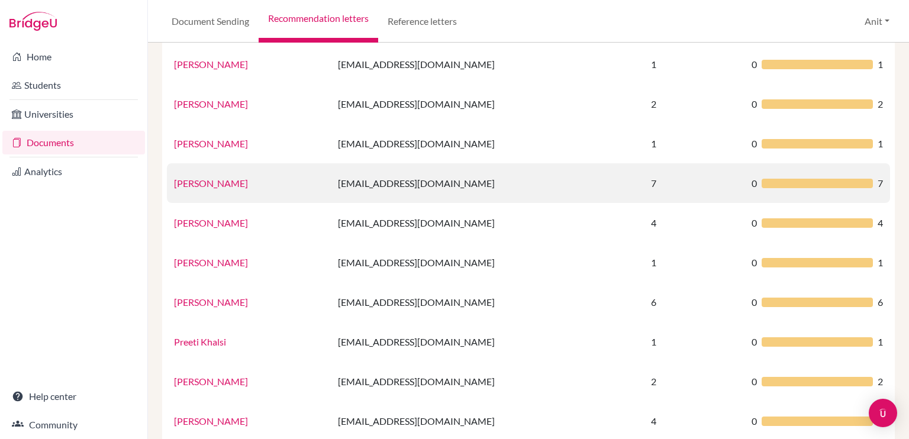
click at [217, 184] on link "[PERSON_NAME]" at bounding box center [211, 183] width 74 height 11
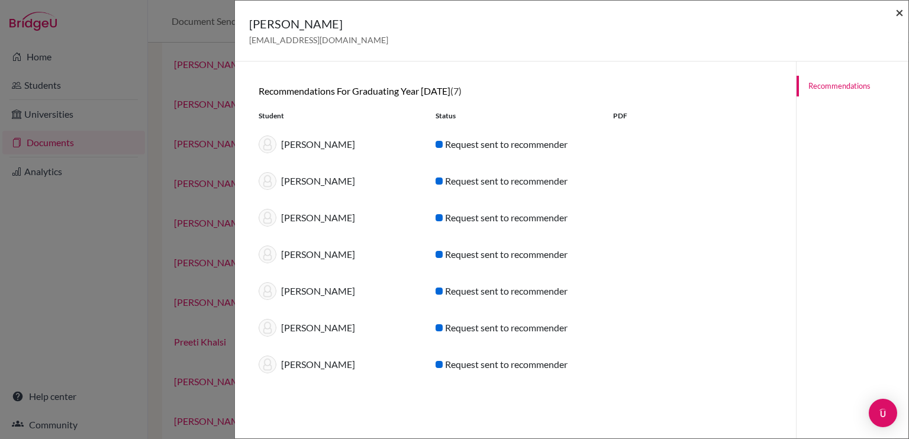
click at [901, 14] on span "×" at bounding box center [899, 12] width 8 height 17
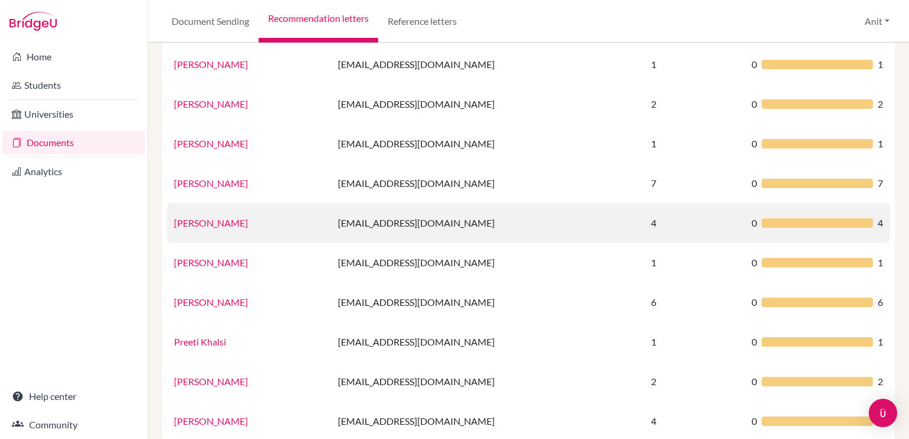
click at [218, 224] on link "[PERSON_NAME]" at bounding box center [211, 222] width 74 height 11
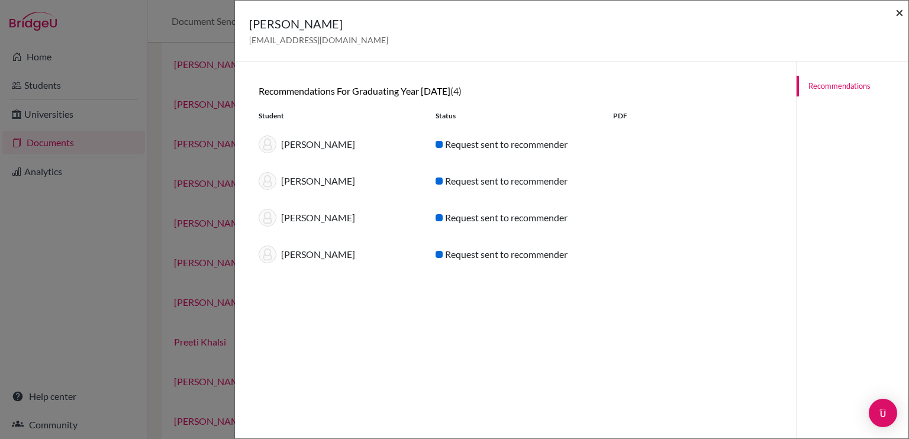
click at [902, 17] on span "×" at bounding box center [899, 12] width 8 height 17
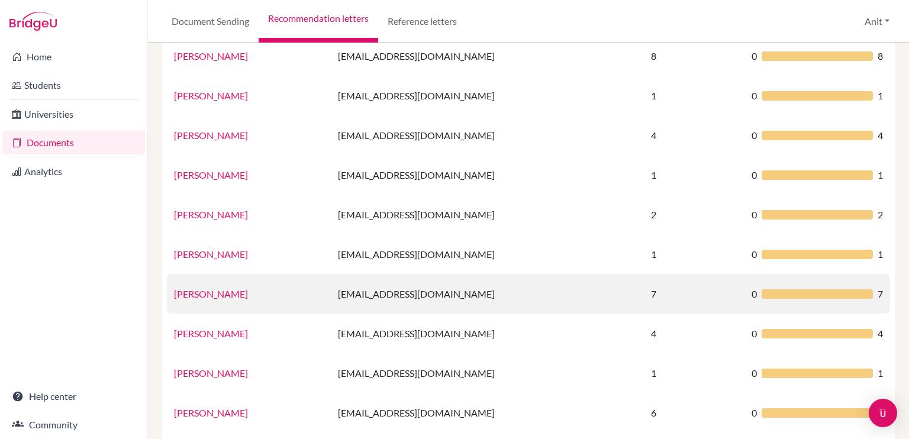
scroll to position [446, 0]
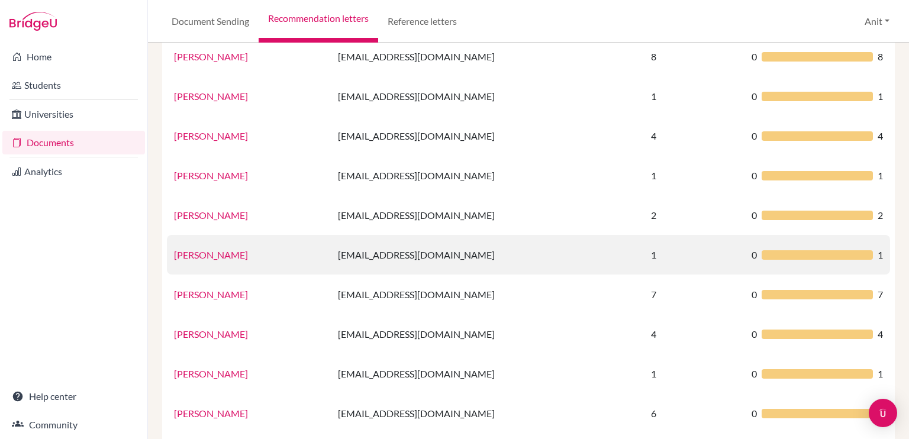
click at [192, 257] on link "[PERSON_NAME]" at bounding box center [211, 254] width 74 height 11
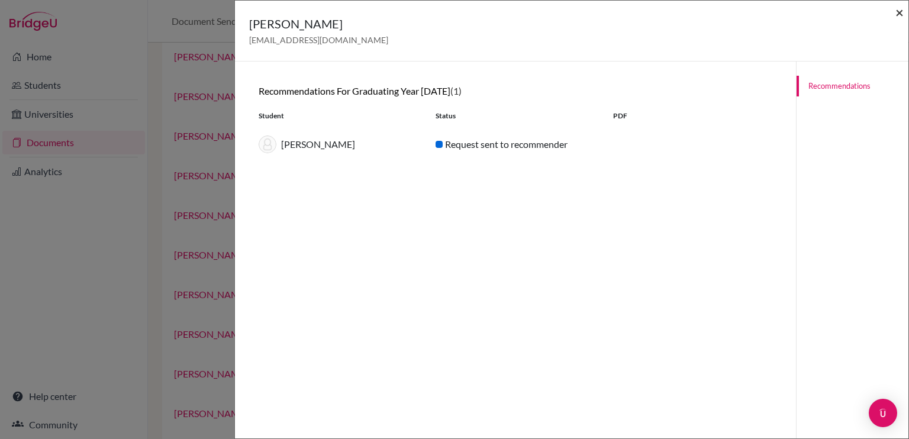
click at [898, 14] on span "×" at bounding box center [899, 12] width 8 height 17
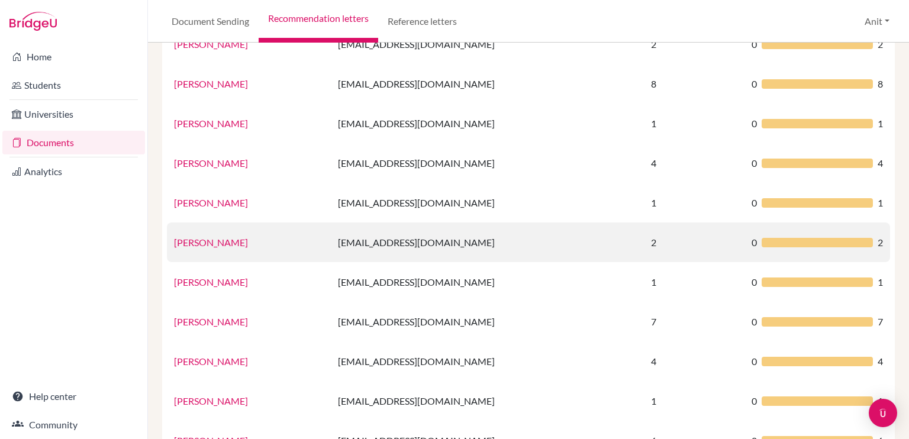
scroll to position [415, 0]
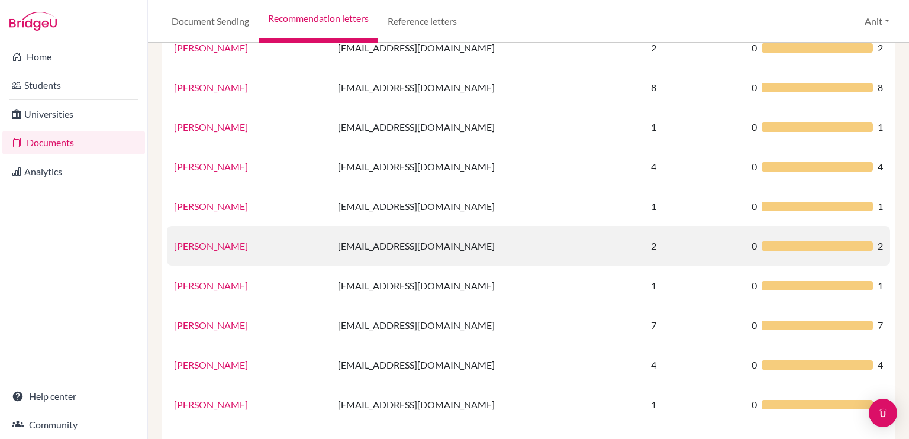
click at [195, 243] on link "[PERSON_NAME]" at bounding box center [211, 245] width 74 height 11
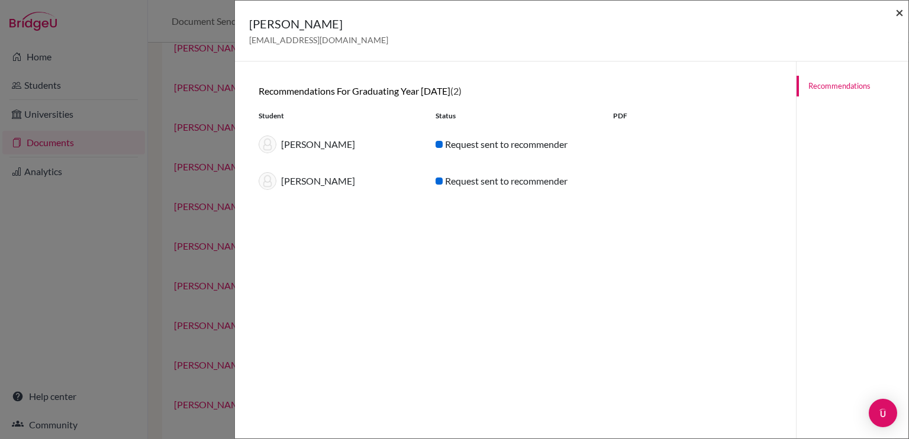
click at [897, 11] on span "×" at bounding box center [899, 12] width 8 height 17
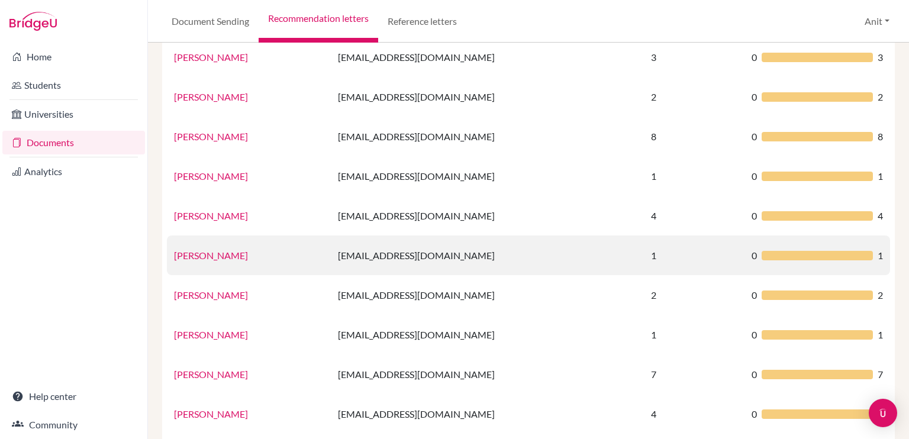
scroll to position [364, 0]
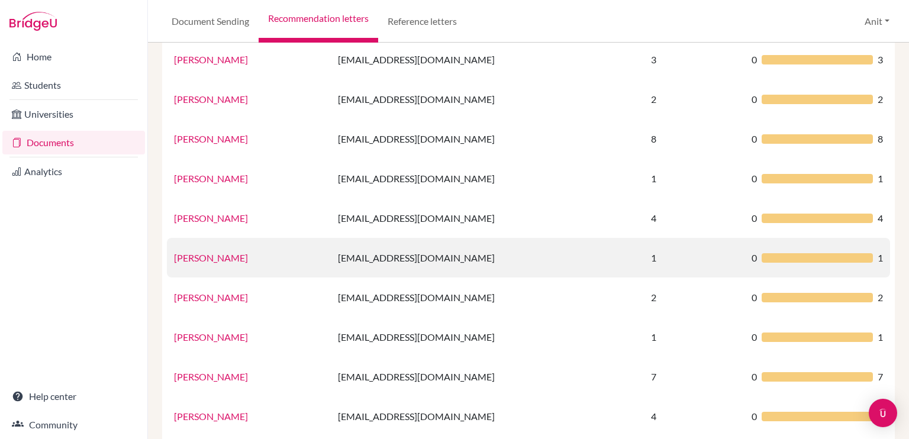
click at [194, 258] on link "[PERSON_NAME]" at bounding box center [211, 257] width 74 height 11
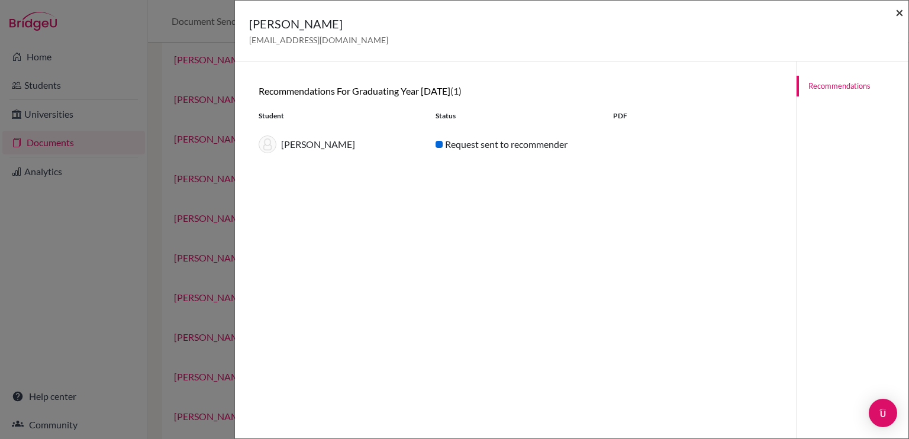
click at [898, 8] on span "×" at bounding box center [899, 12] width 8 height 17
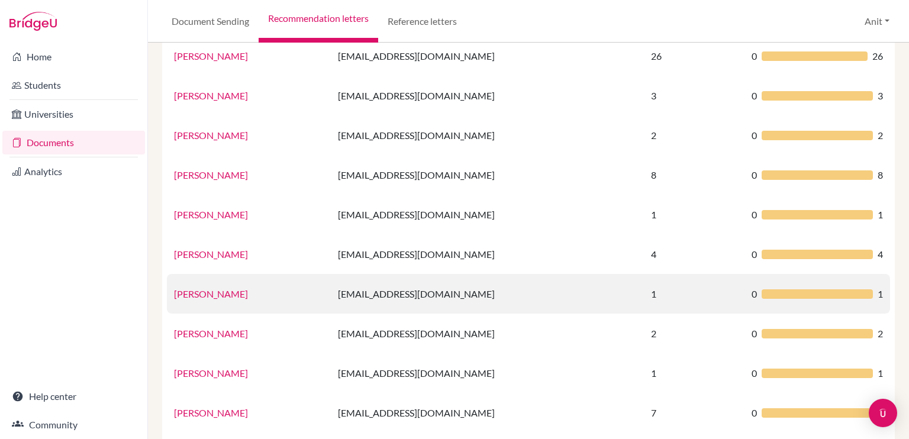
scroll to position [327, 0]
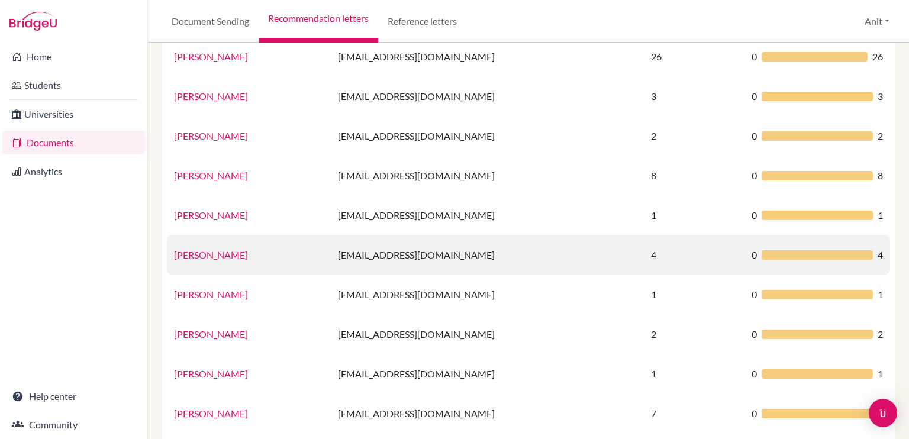
click at [203, 257] on link "[PERSON_NAME]" at bounding box center [211, 254] width 74 height 11
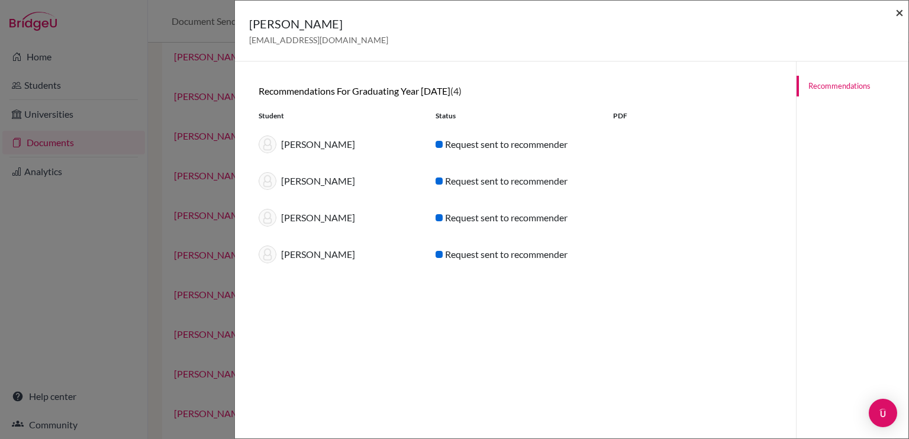
click at [899, 8] on span "×" at bounding box center [899, 12] width 8 height 17
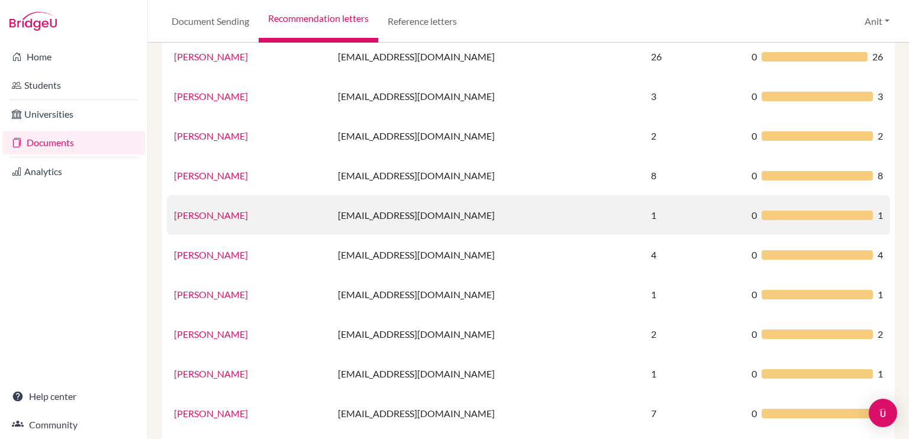
click at [202, 218] on link "[PERSON_NAME]" at bounding box center [211, 214] width 74 height 11
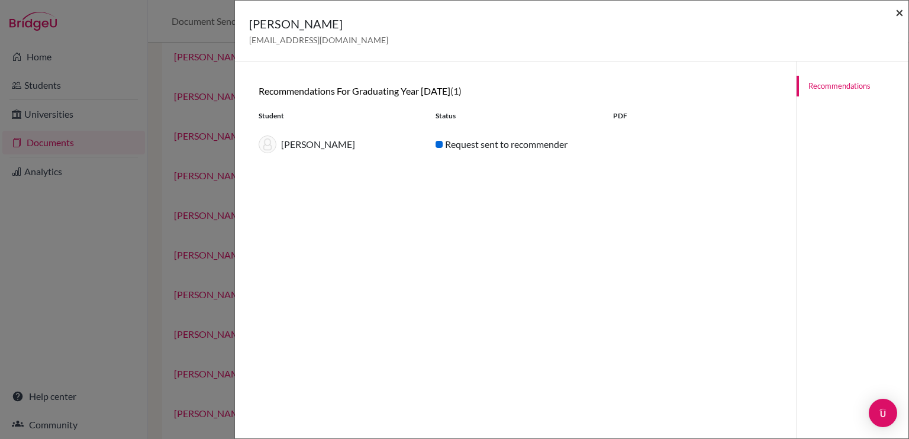
click at [902, 8] on span "×" at bounding box center [899, 12] width 8 height 17
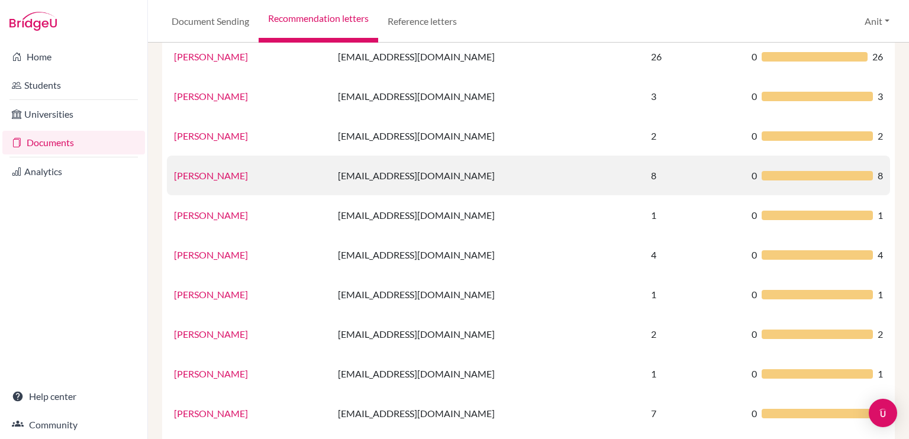
click at [232, 175] on link "[PERSON_NAME]" at bounding box center [211, 175] width 74 height 11
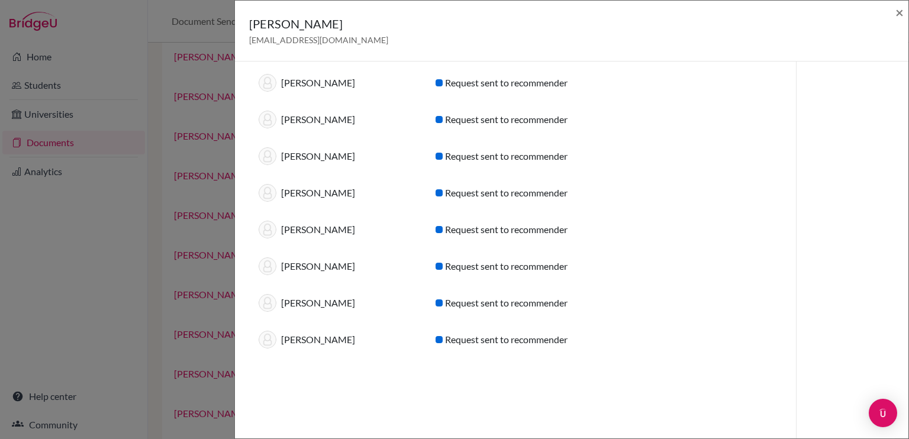
scroll to position [0, 0]
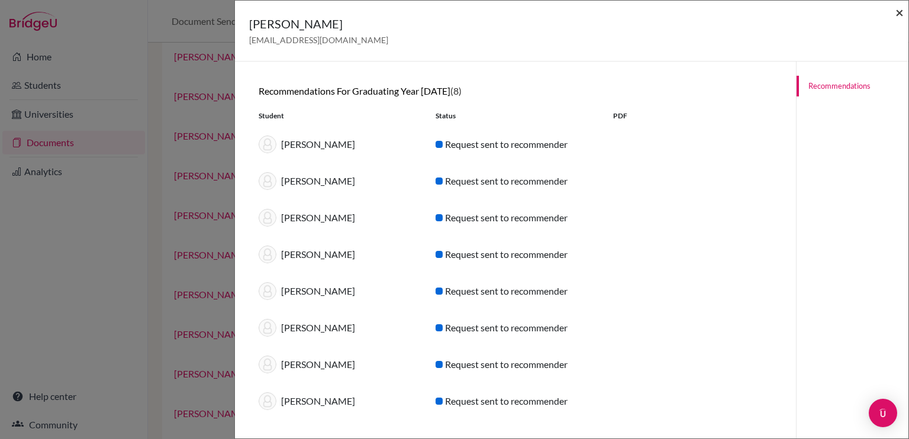
click at [898, 9] on span "×" at bounding box center [899, 12] width 8 height 17
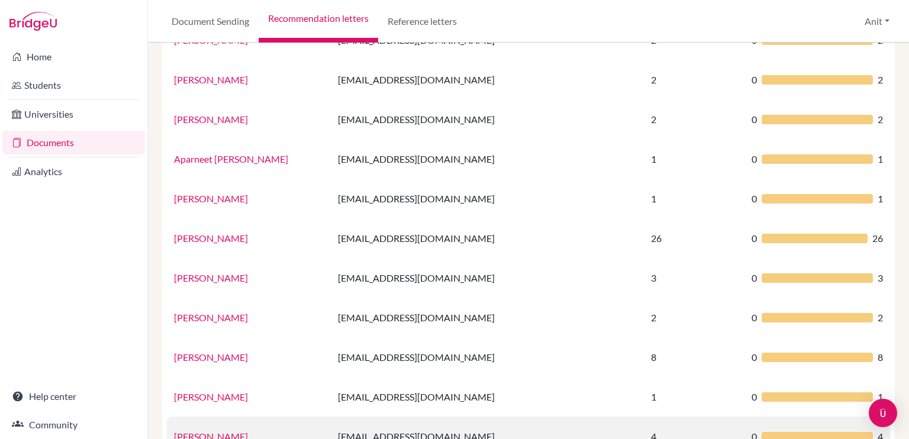
scroll to position [147, 0]
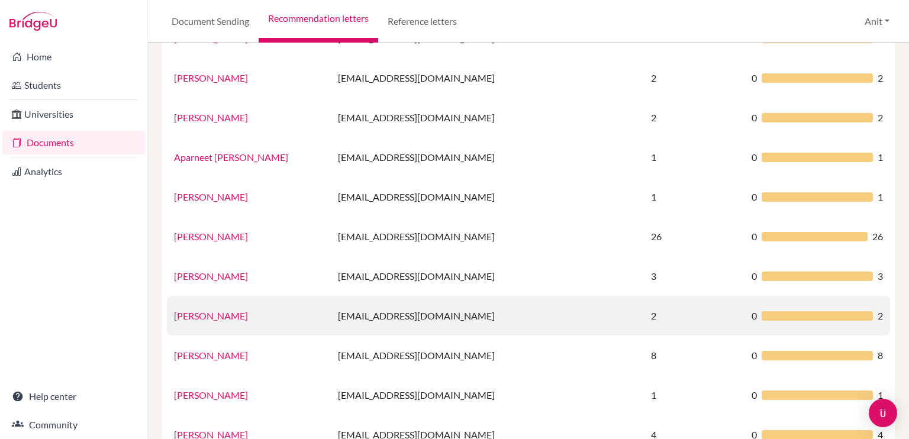
click at [191, 312] on link "[PERSON_NAME]" at bounding box center [211, 315] width 74 height 11
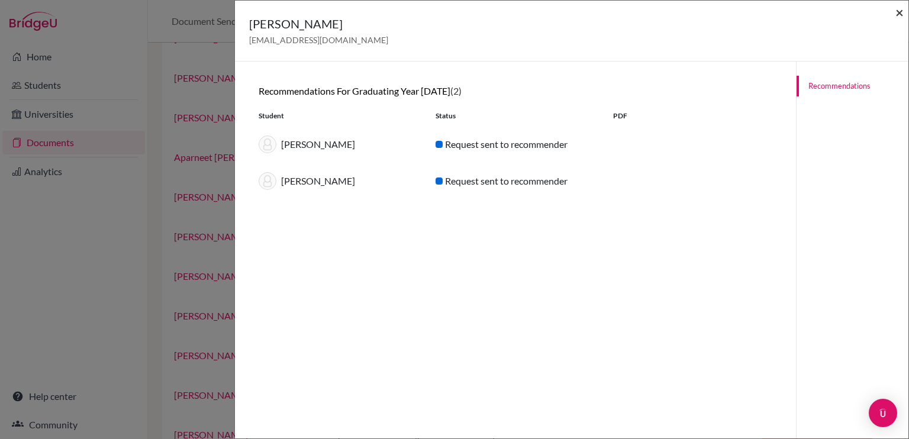
click at [897, 16] on span "×" at bounding box center [899, 12] width 8 height 17
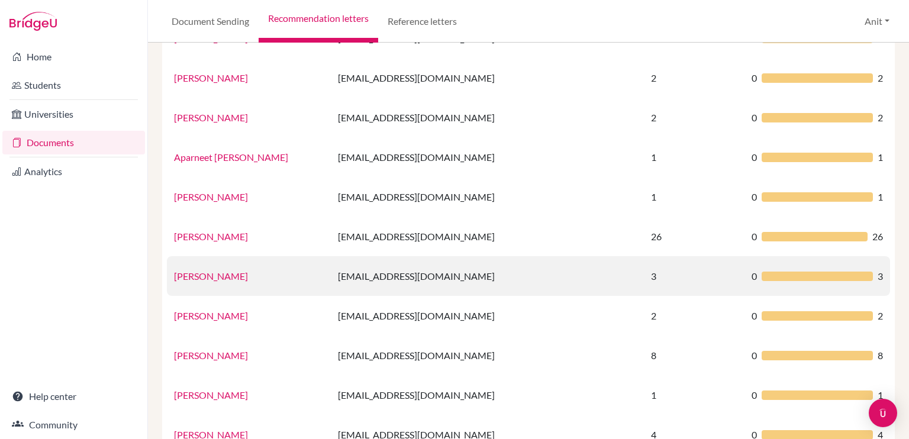
click at [212, 273] on link "[PERSON_NAME]" at bounding box center [211, 275] width 74 height 11
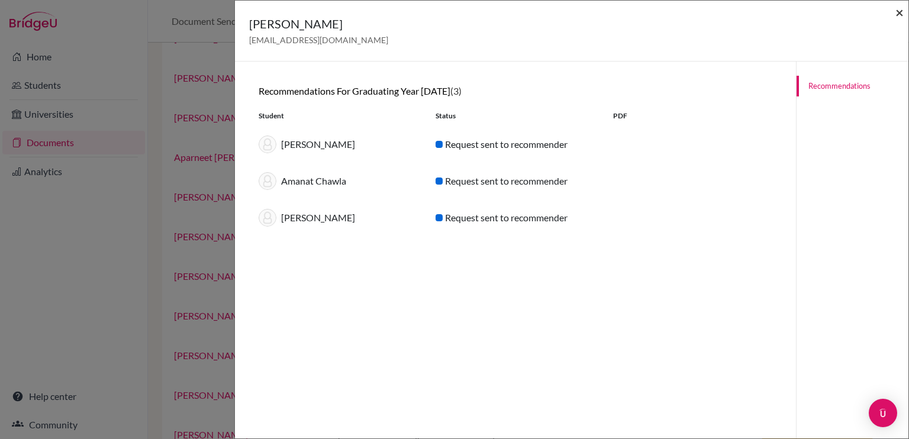
click at [900, 14] on span "×" at bounding box center [899, 12] width 8 height 17
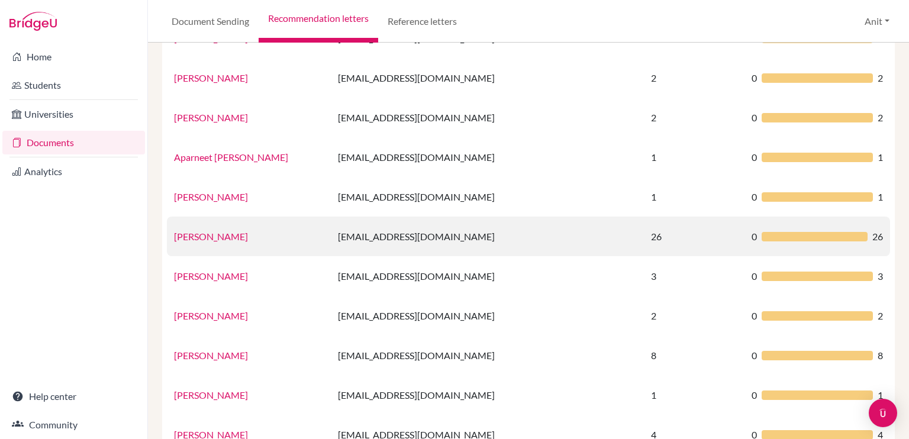
click at [220, 237] on link "[PERSON_NAME]" at bounding box center [211, 236] width 74 height 11
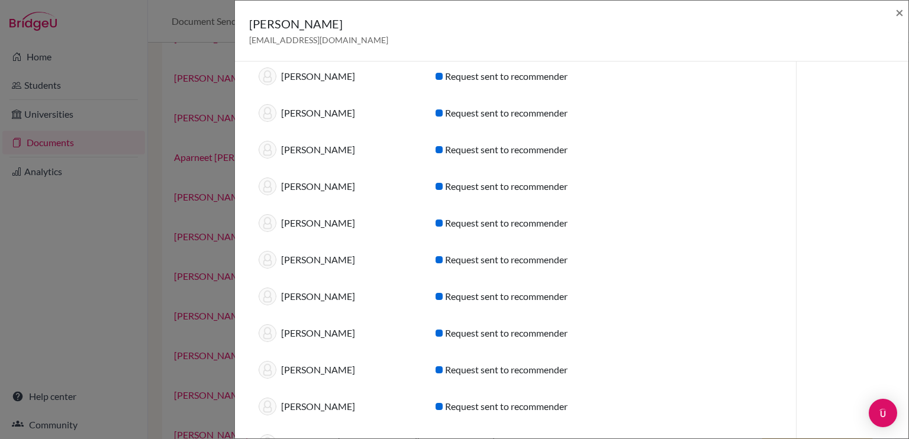
scroll to position [104, 0]
click at [897, 12] on span "×" at bounding box center [899, 12] width 8 height 17
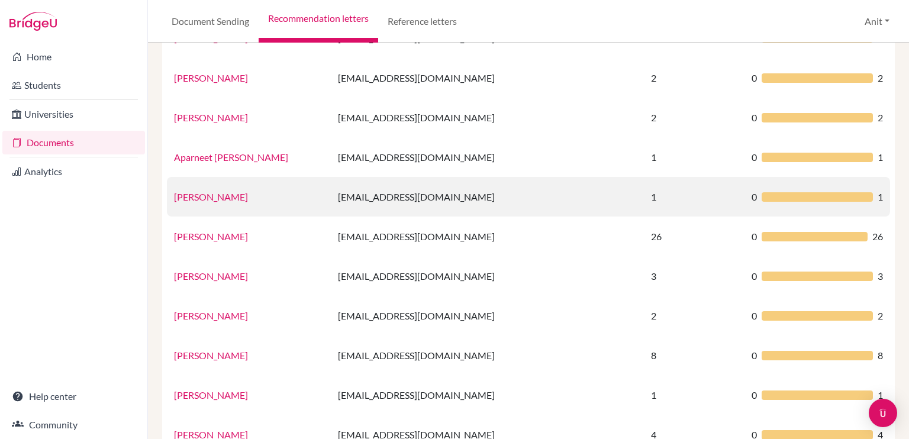
click at [199, 201] on link "[PERSON_NAME]" at bounding box center [211, 196] width 74 height 11
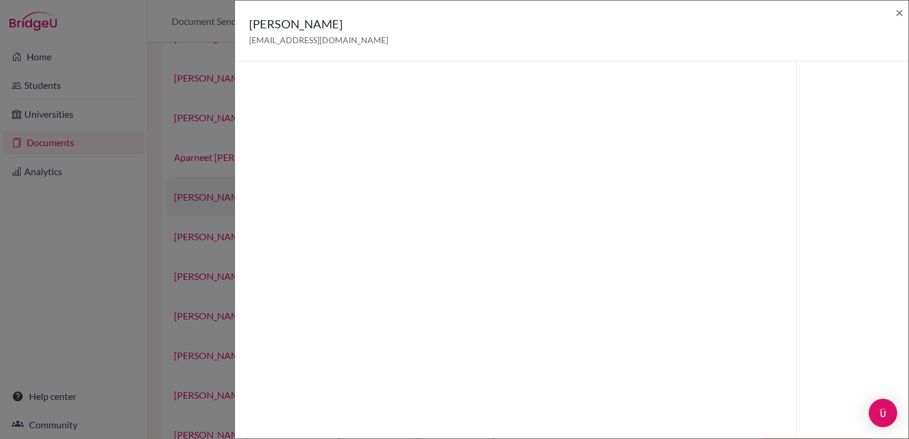
scroll to position [62, 0]
click at [900, 9] on span "×" at bounding box center [899, 12] width 8 height 17
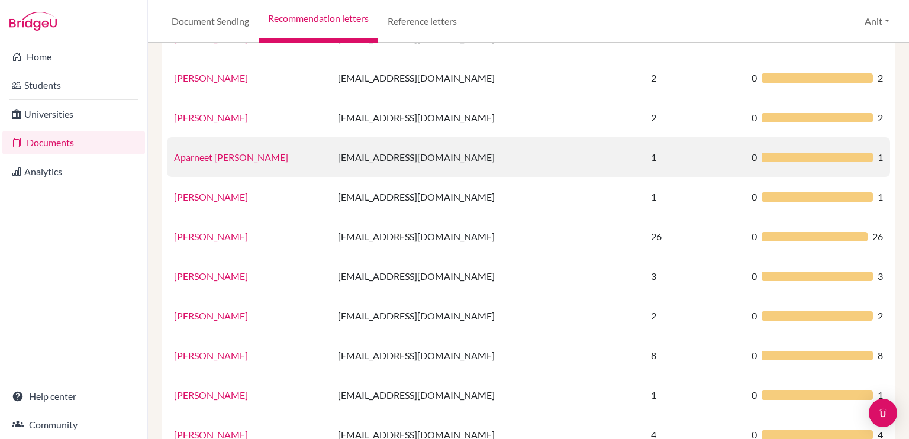
click at [218, 157] on link "Aparneet [PERSON_NAME]" at bounding box center [231, 156] width 114 height 11
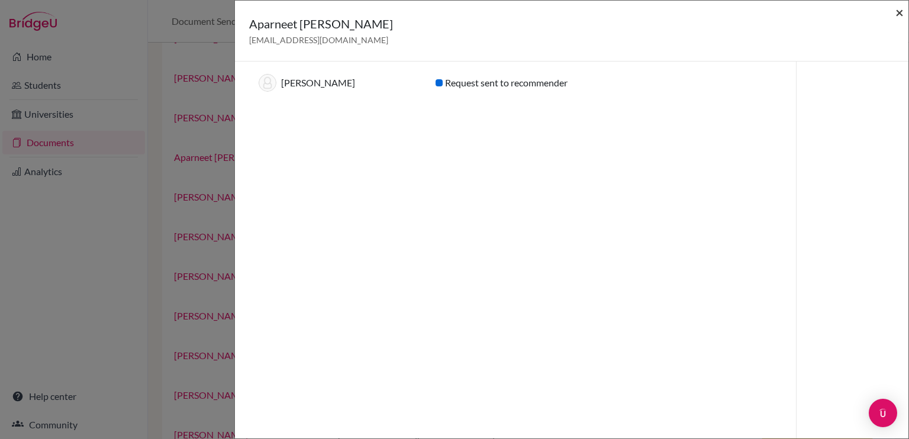
click at [898, 12] on span "×" at bounding box center [899, 12] width 8 height 17
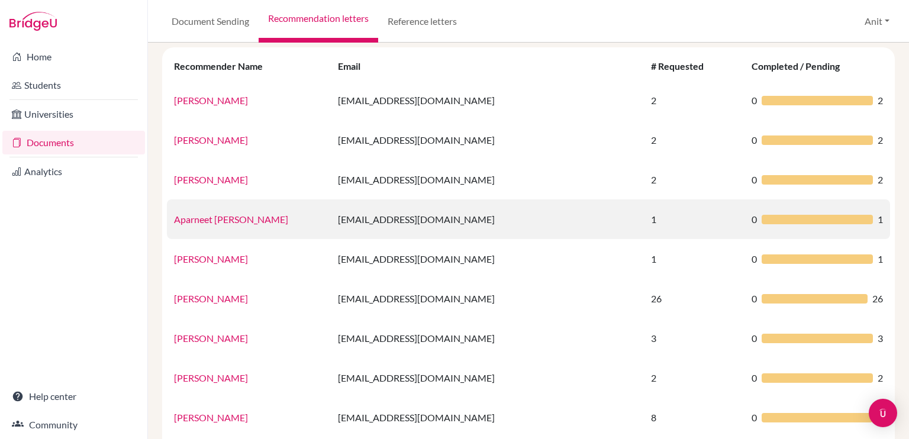
scroll to position [64, 0]
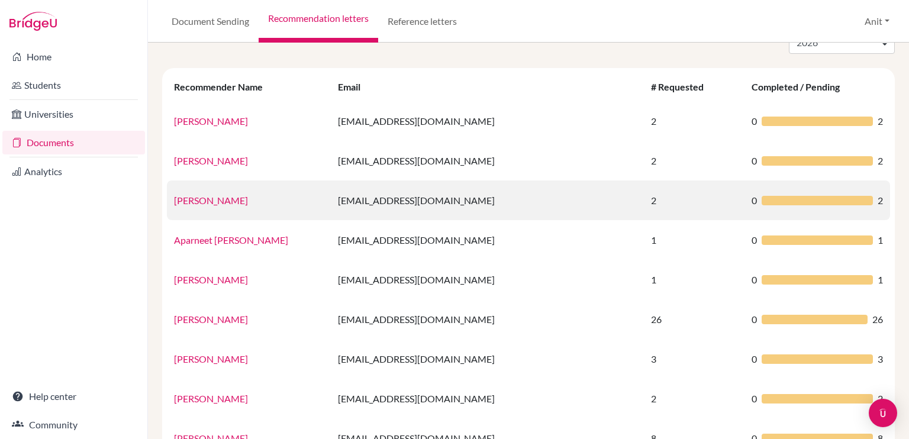
click at [189, 201] on link "[PERSON_NAME]" at bounding box center [211, 200] width 74 height 11
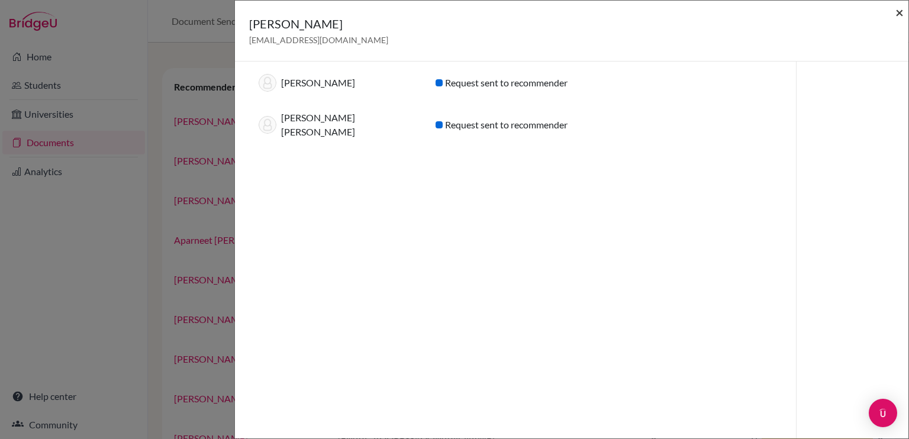
click at [898, 16] on span "×" at bounding box center [899, 12] width 8 height 17
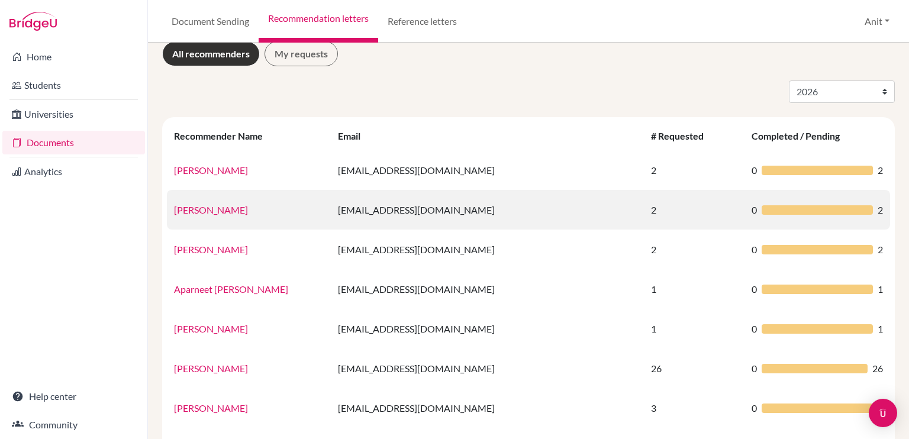
scroll to position [12, 0]
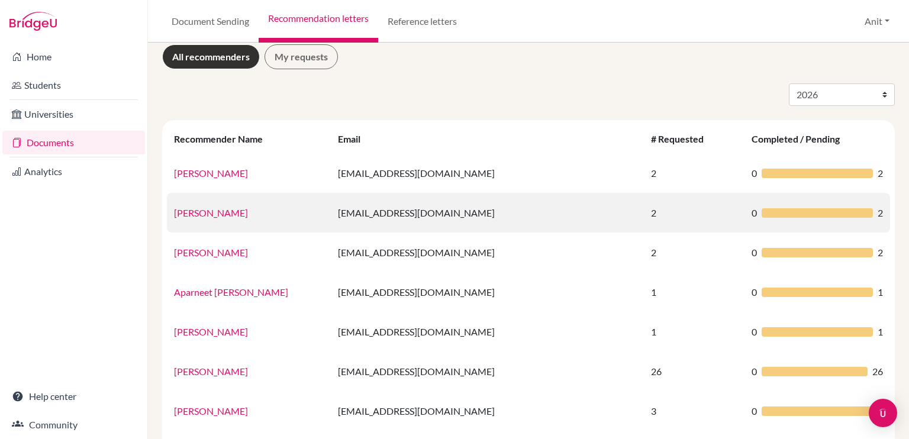
click at [195, 216] on link "[PERSON_NAME]" at bounding box center [211, 212] width 74 height 11
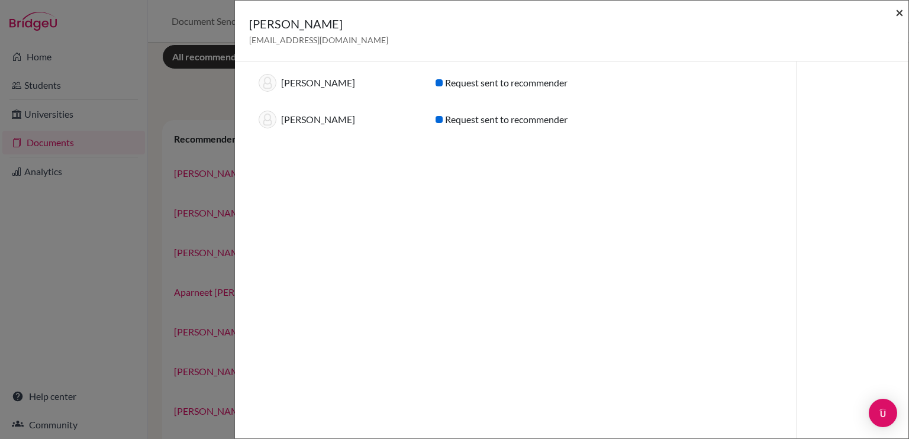
click at [902, 15] on span "×" at bounding box center [899, 12] width 8 height 17
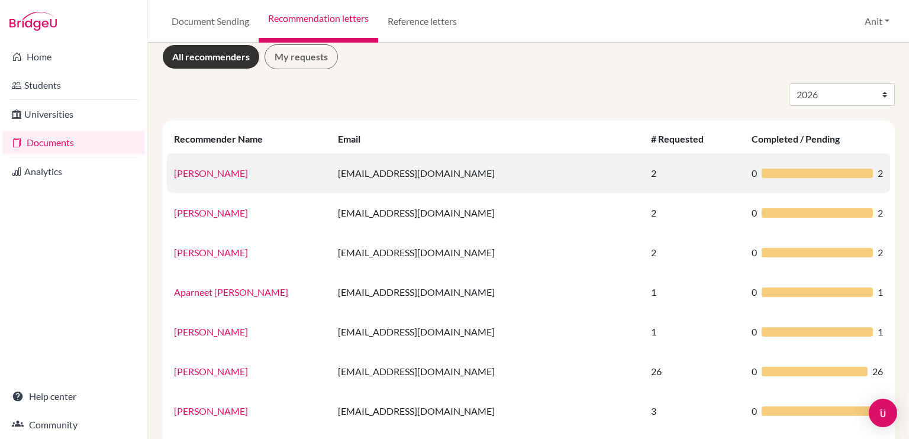
click at [186, 175] on link "[PERSON_NAME]" at bounding box center [211, 172] width 74 height 11
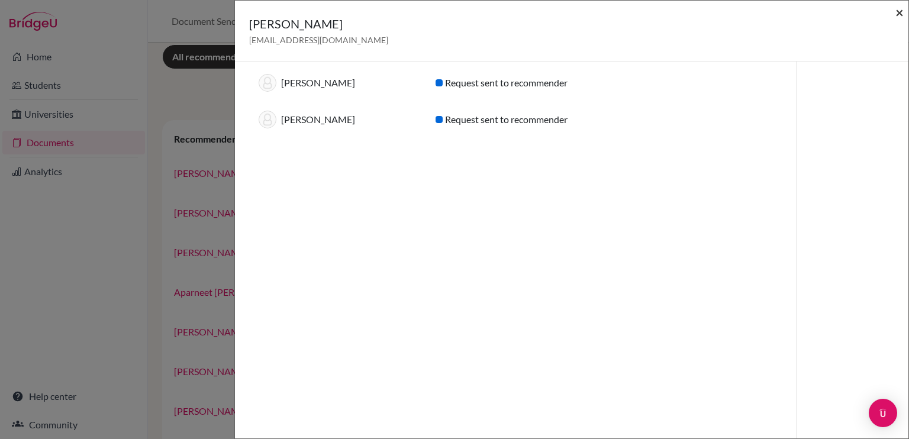
click at [901, 9] on span "×" at bounding box center [899, 12] width 8 height 17
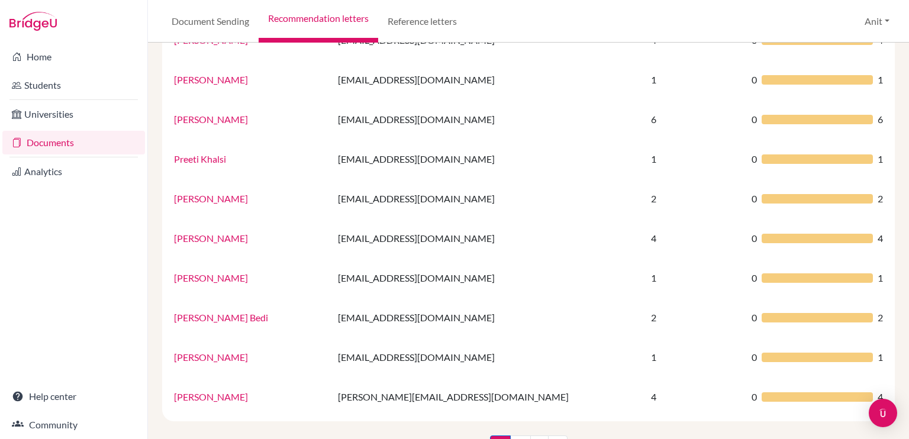
scroll to position [782, 0]
